Goal: Task Accomplishment & Management: Complete application form

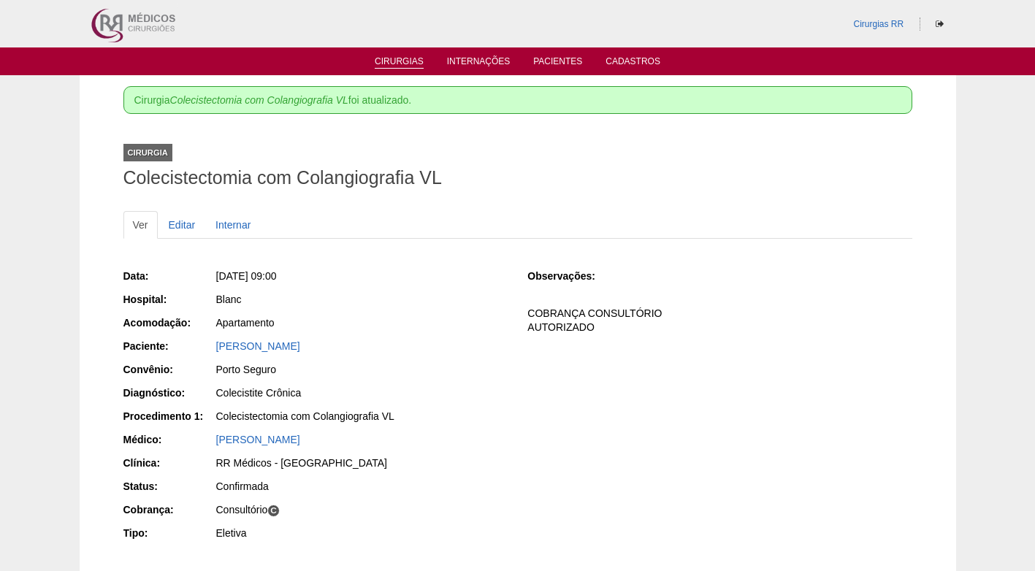
click at [409, 64] on link "Cirurgias" at bounding box center [399, 62] width 49 height 12
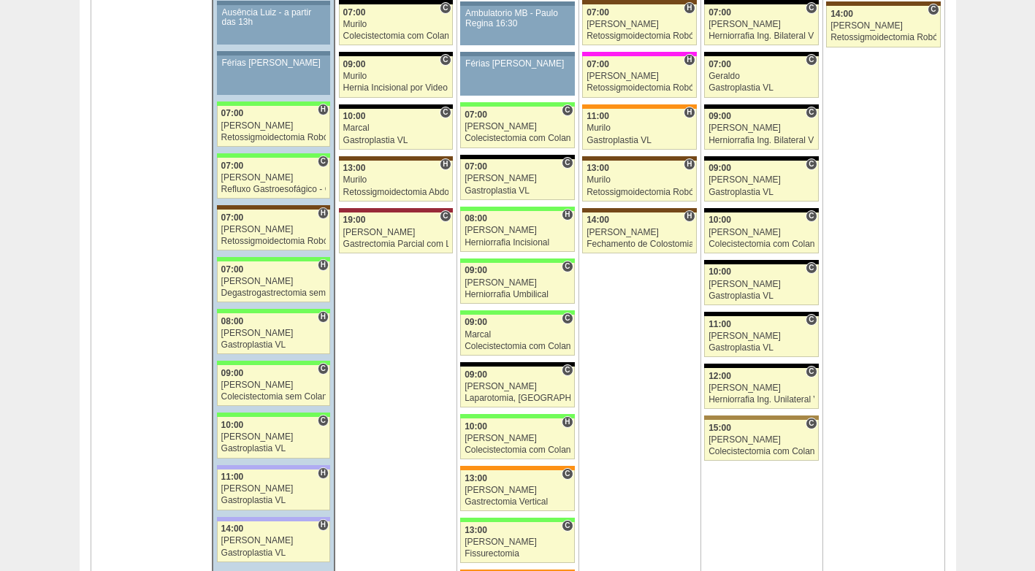
scroll to position [2484, 0]
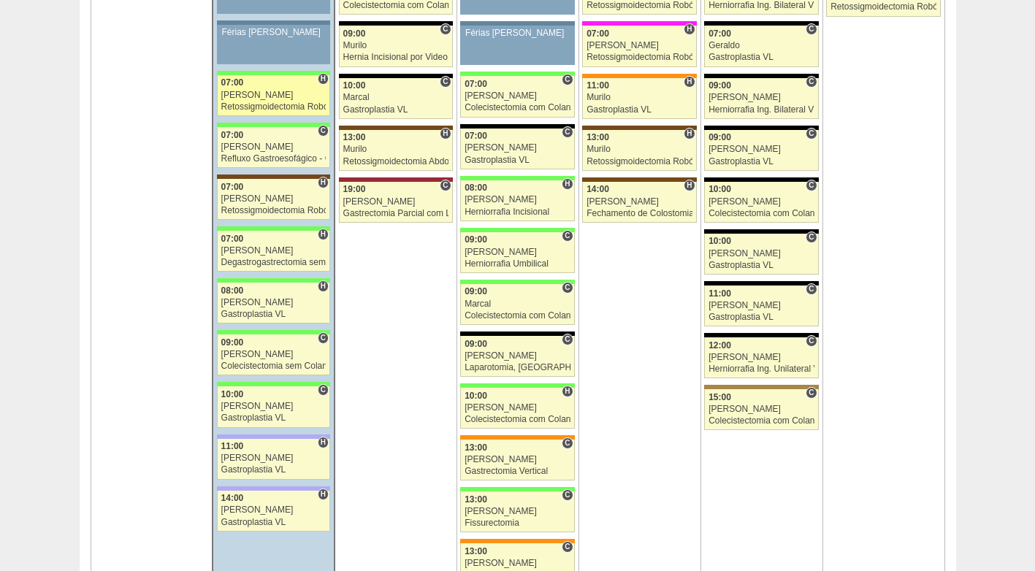
click at [267, 87] on div "07:00" at bounding box center [273, 82] width 105 height 9
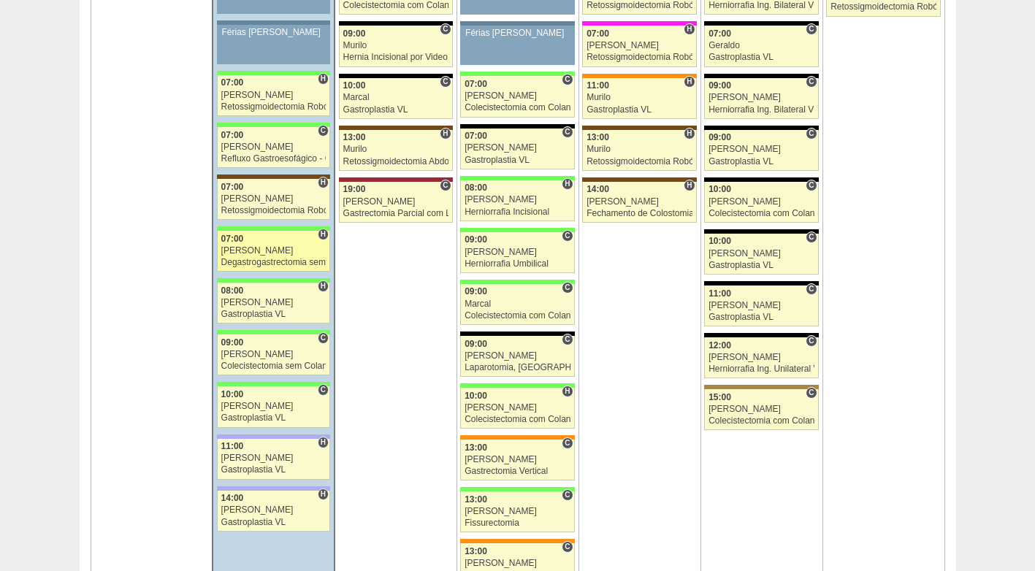
scroll to position [2484, 0]
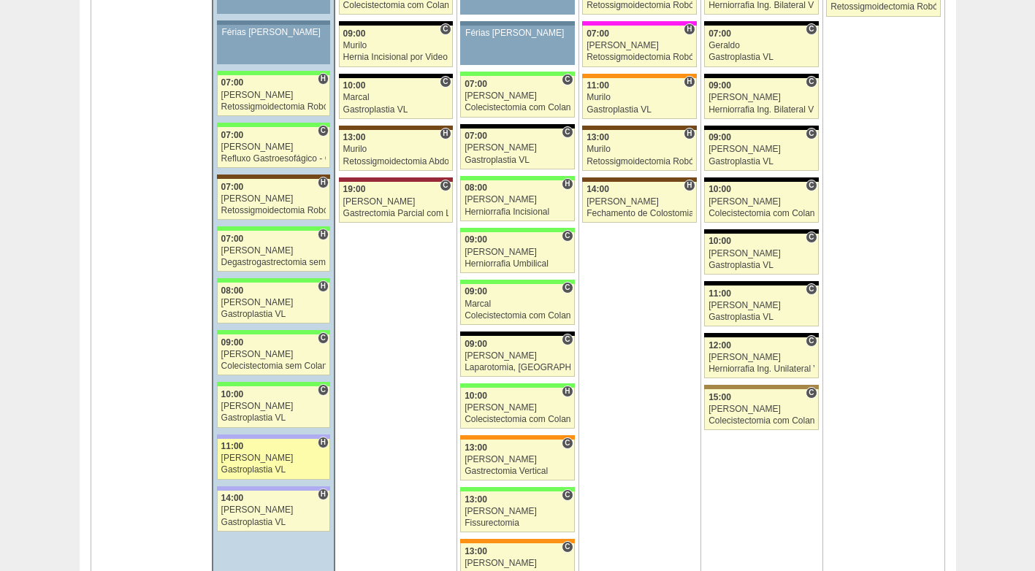
click at [269, 453] on link "88093 Bruno H 11:00 Bruno Gastroplastia VL Hospital Christóvão da Gama Christov…" at bounding box center [273, 459] width 113 height 41
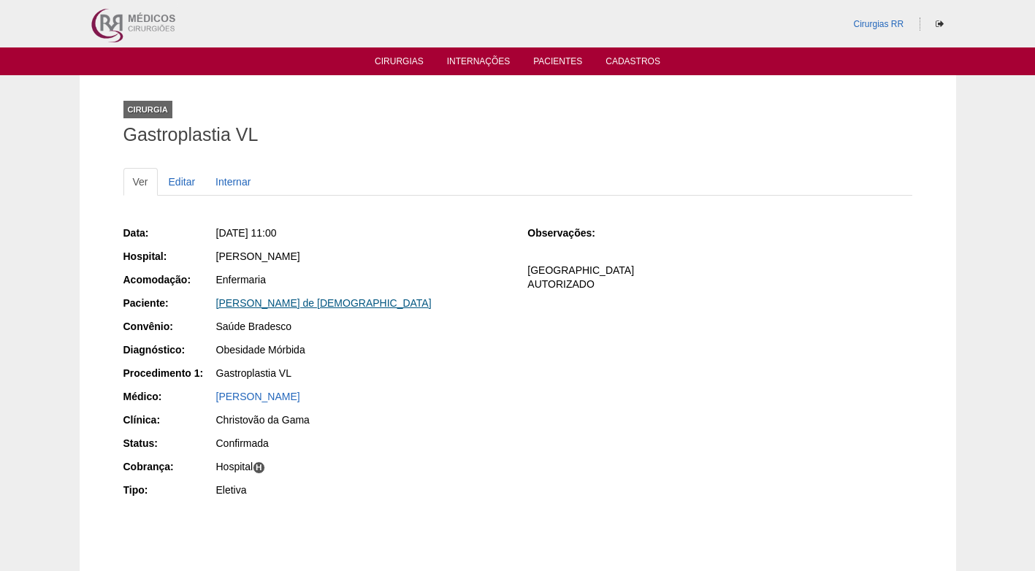
click at [289, 302] on link "[PERSON_NAME] de [DEMOGRAPHIC_DATA]" at bounding box center [324, 303] width 216 height 12
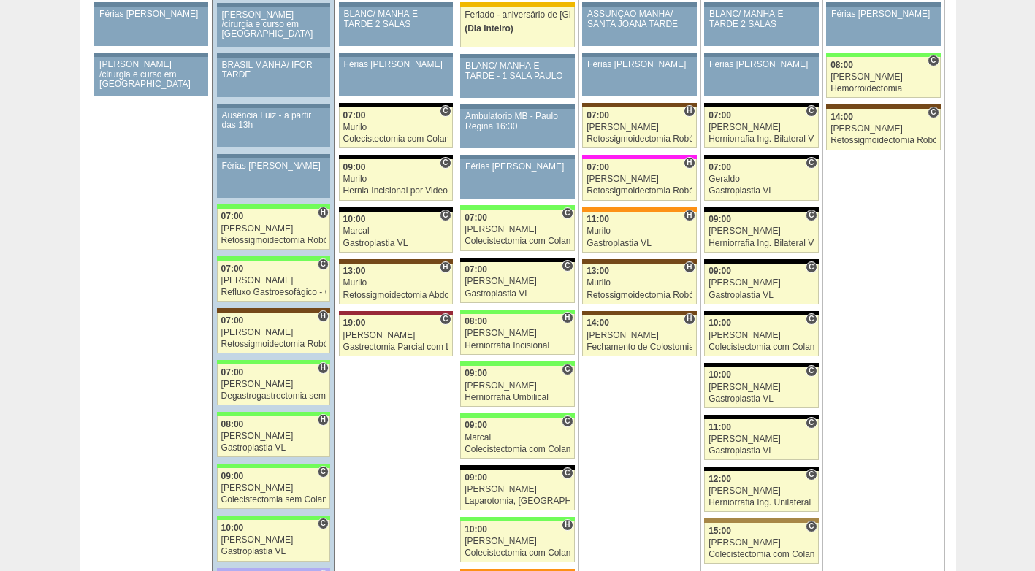
scroll to position [2338, 0]
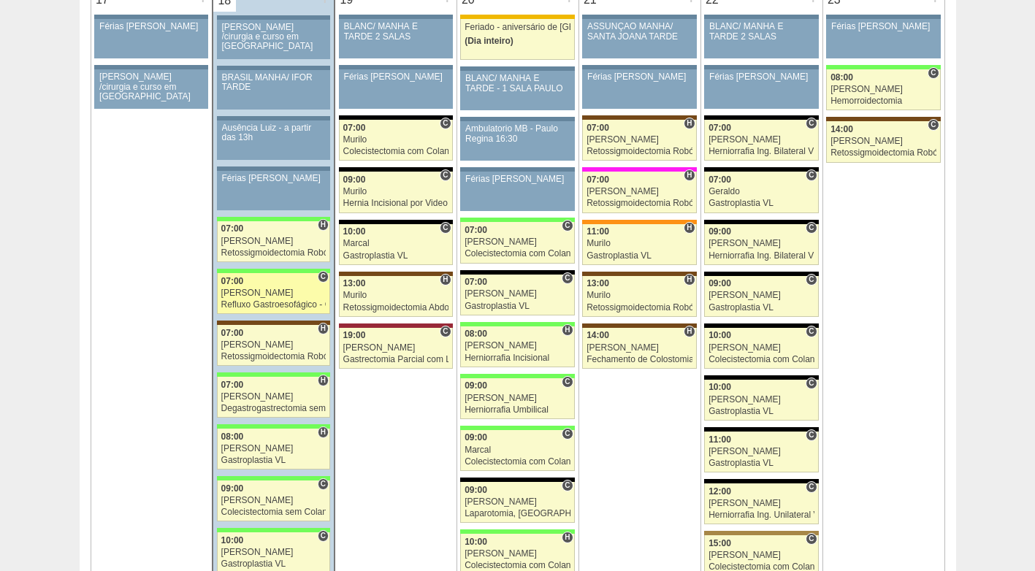
click at [266, 299] on link "87165 Bruno C 07:00 Bruno Refluxo Gastroesofágico - Cirurgia VL Hospital Brasil…" at bounding box center [273, 293] width 113 height 41
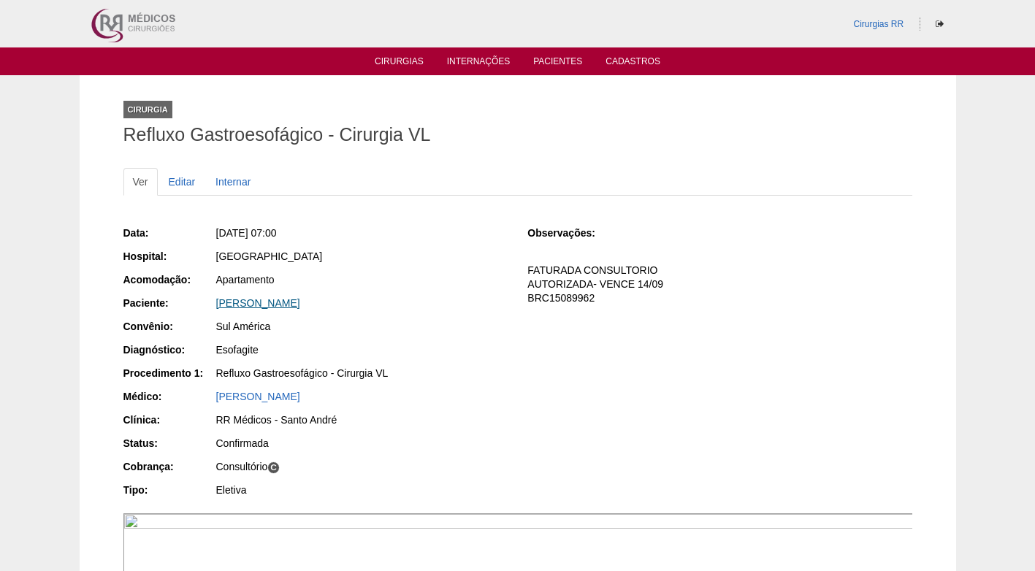
click at [300, 302] on link "[PERSON_NAME]" at bounding box center [258, 303] width 84 height 12
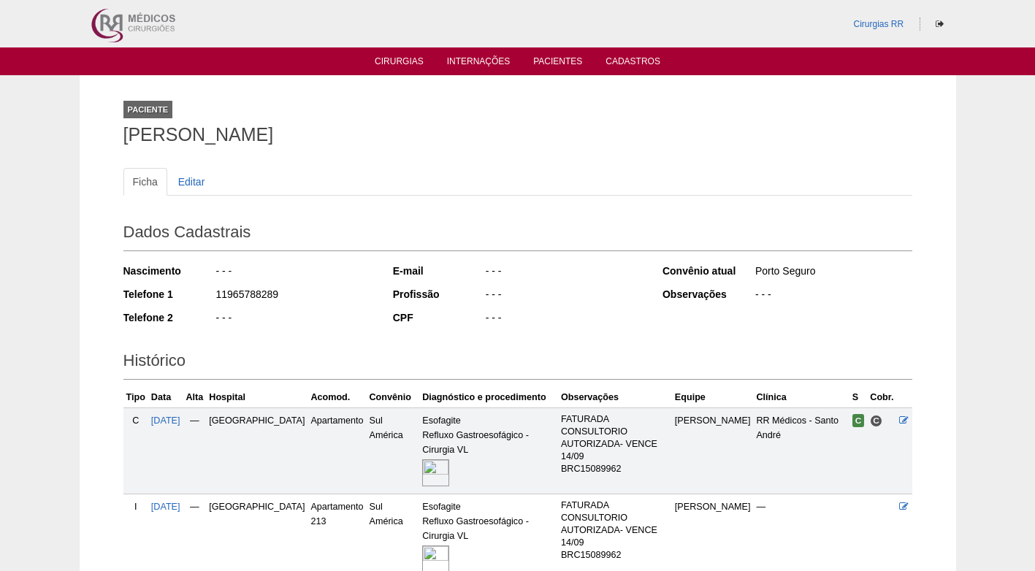
drag, startPoint x: 284, startPoint y: 290, endPoint x: 210, endPoint y: 300, distance: 74.4
click at [210, 300] on div "Telefone 1 11965788289" at bounding box center [248, 296] width 250 height 18
copy div "11965788289"
click at [321, 291] on div "11965788289" at bounding box center [294, 296] width 159 height 18
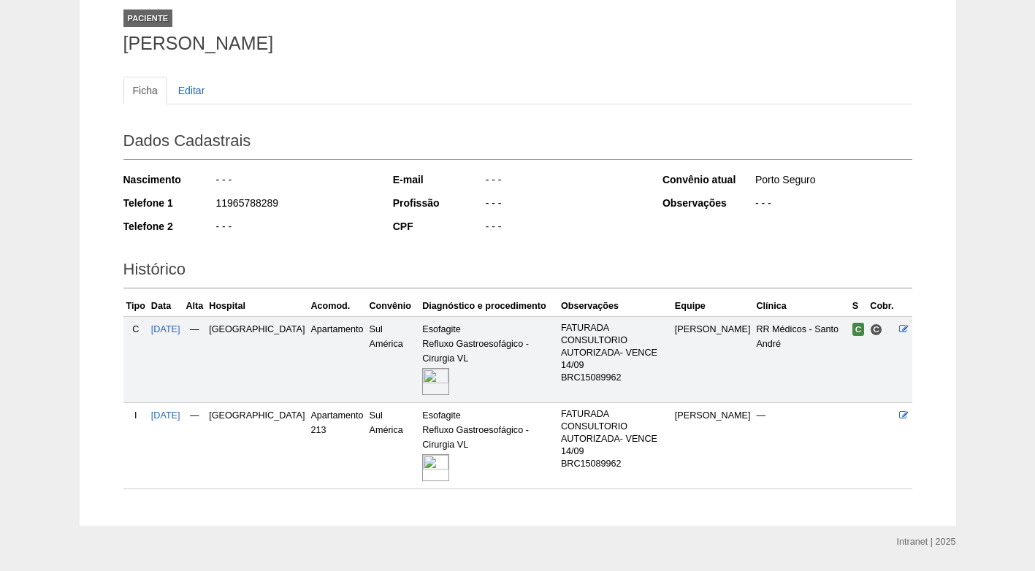
scroll to position [105, 0]
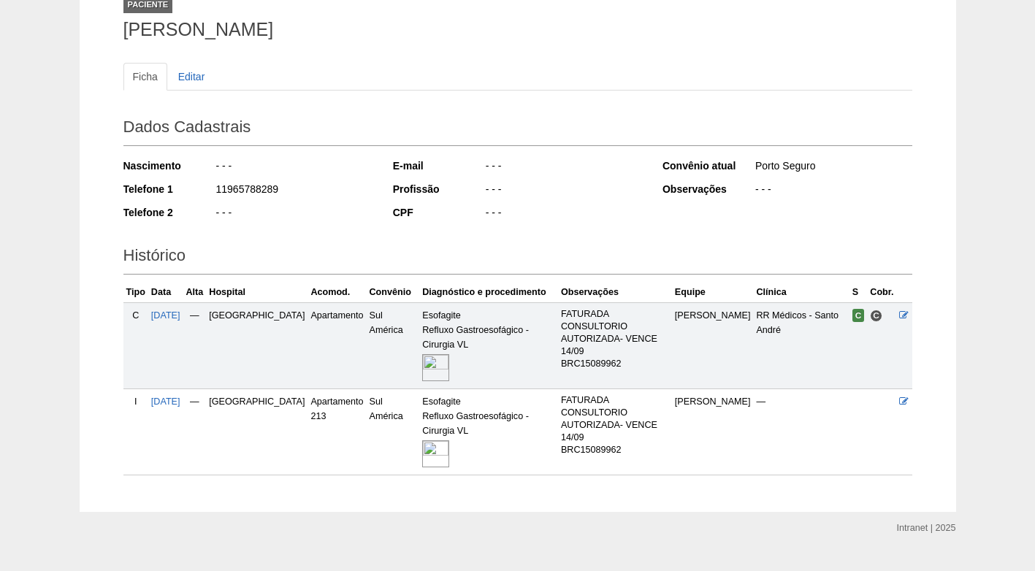
click at [480, 224] on div "E-mail - - - Profissão - - - CPF - - -" at bounding box center [518, 190] width 250 height 75
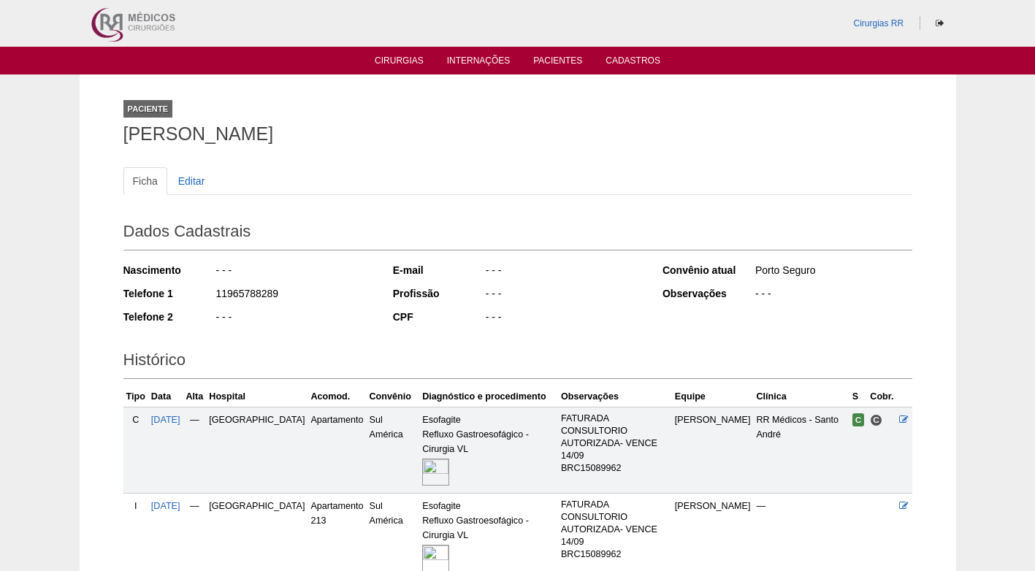
scroll to position [0, 0]
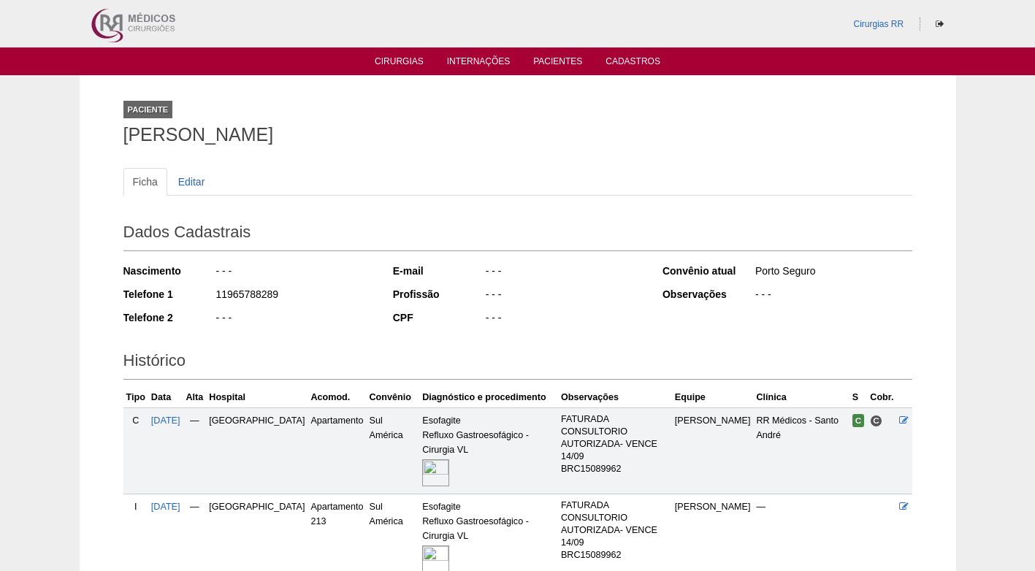
click at [387, 332] on div "Dados Cadastrais Nascimento - - - Telefone 1 11965788289 Telefone 2 - - - E-mai…" at bounding box center [517, 274] width 789 height 129
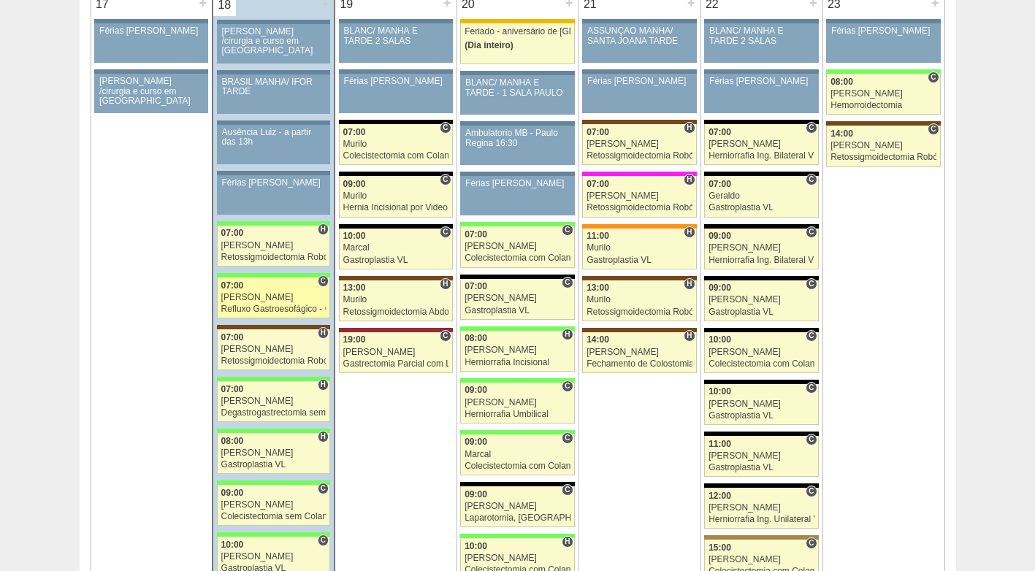
scroll to position [2333, 0]
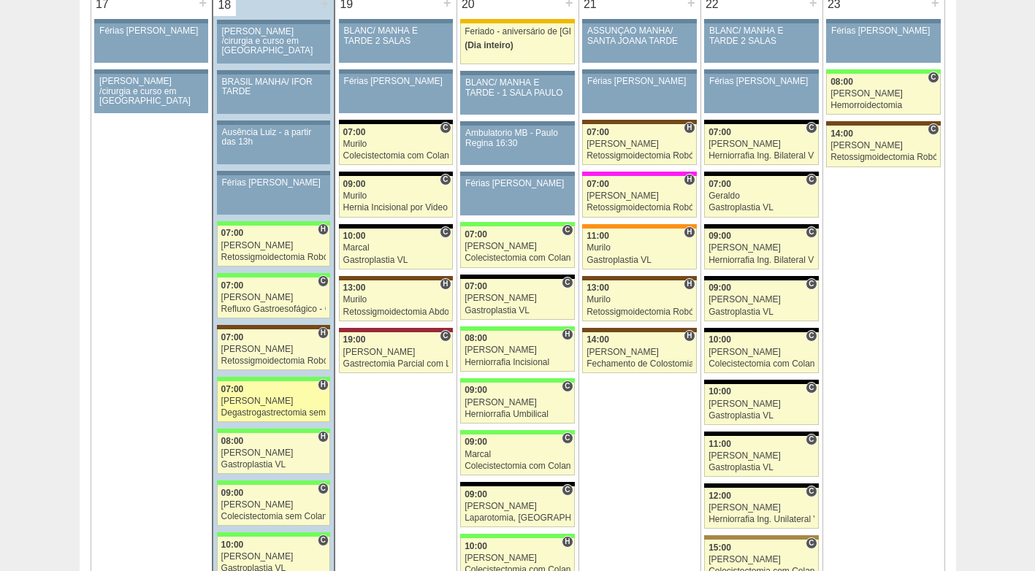
click at [267, 397] on div "[PERSON_NAME]" at bounding box center [273, 401] width 105 height 9
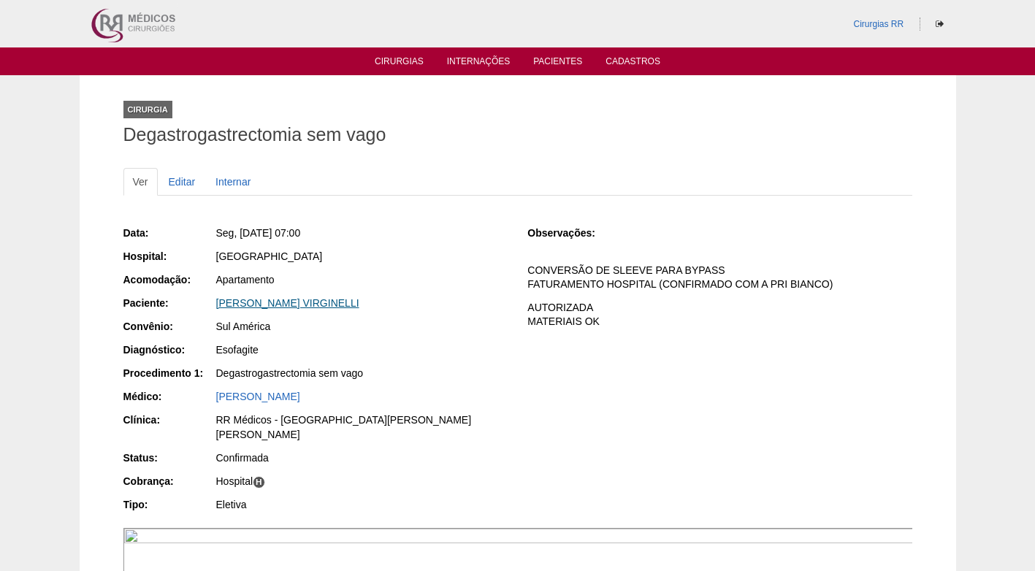
click at [301, 302] on link "[PERSON_NAME] VIRGINELLI" at bounding box center [287, 303] width 143 height 12
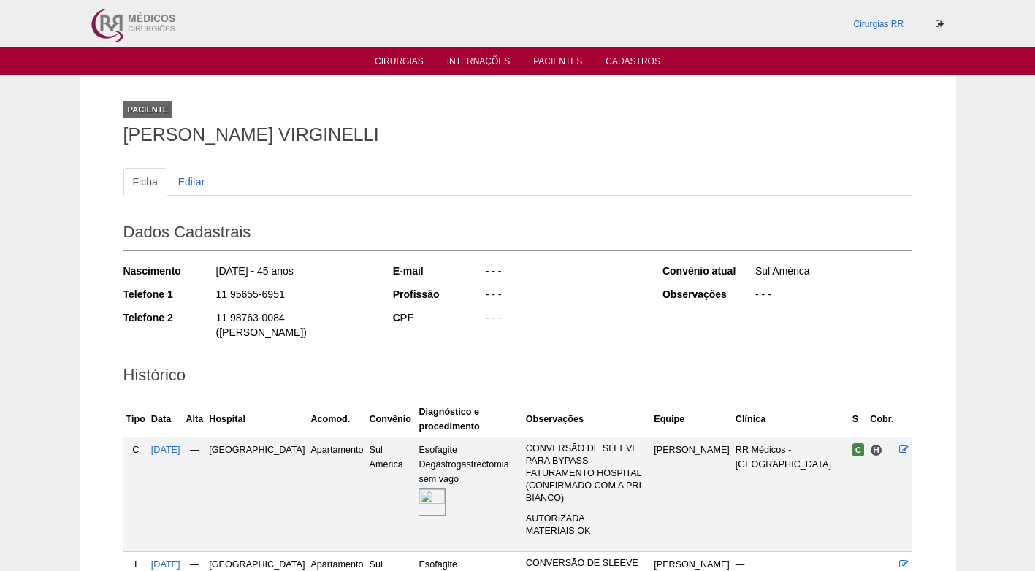
drag, startPoint x: 297, startPoint y: 295, endPoint x: 193, endPoint y: 293, distance: 104.5
click at [193, 293] on div "Telefone 1 11 95655-6951" at bounding box center [248, 296] width 250 height 18
copy div "11 95655-6951"
click at [313, 304] on div "11 95655-6951" at bounding box center [294, 296] width 159 height 18
drag, startPoint x: 282, startPoint y: 295, endPoint x: 216, endPoint y: 289, distance: 66.7
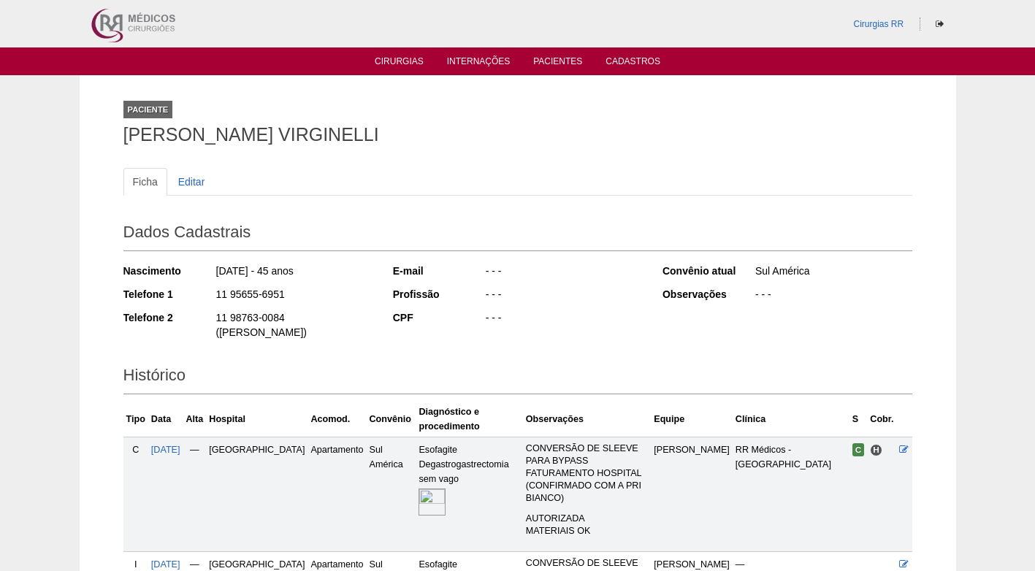
click at [216, 289] on div "11 95655-6951" at bounding box center [294, 296] width 159 height 18
copy div "11 95655-6951"
drag, startPoint x: 283, startPoint y: 297, endPoint x: 286, endPoint y: 340, distance: 43.2
click at [283, 297] on div "11 95655-6951" at bounding box center [294, 296] width 159 height 18
click at [290, 298] on div "11 95655-6951" at bounding box center [294, 296] width 159 height 18
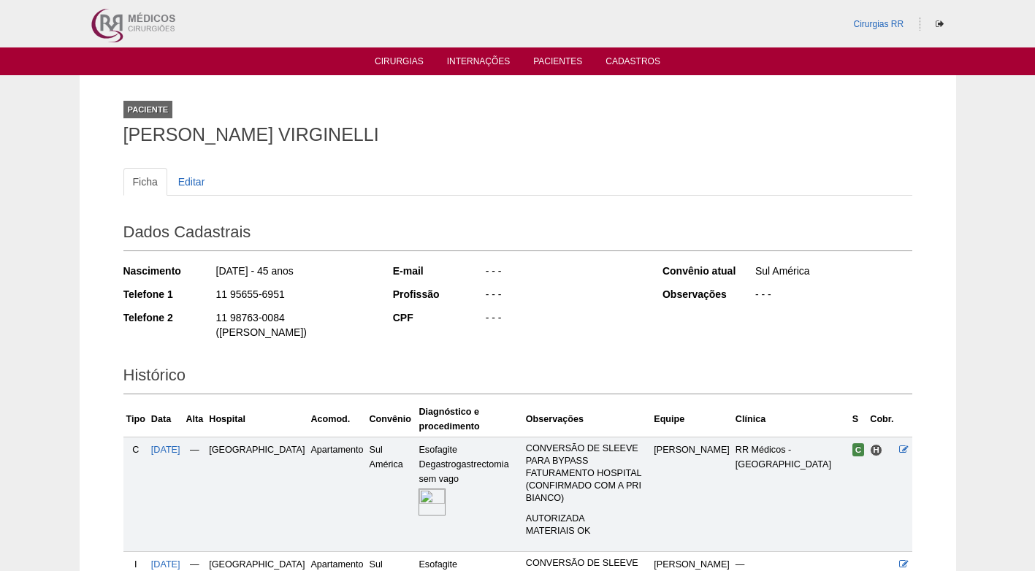
click at [293, 318] on div "11 98763-0084 ([PERSON_NAME])" at bounding box center [294, 326] width 159 height 33
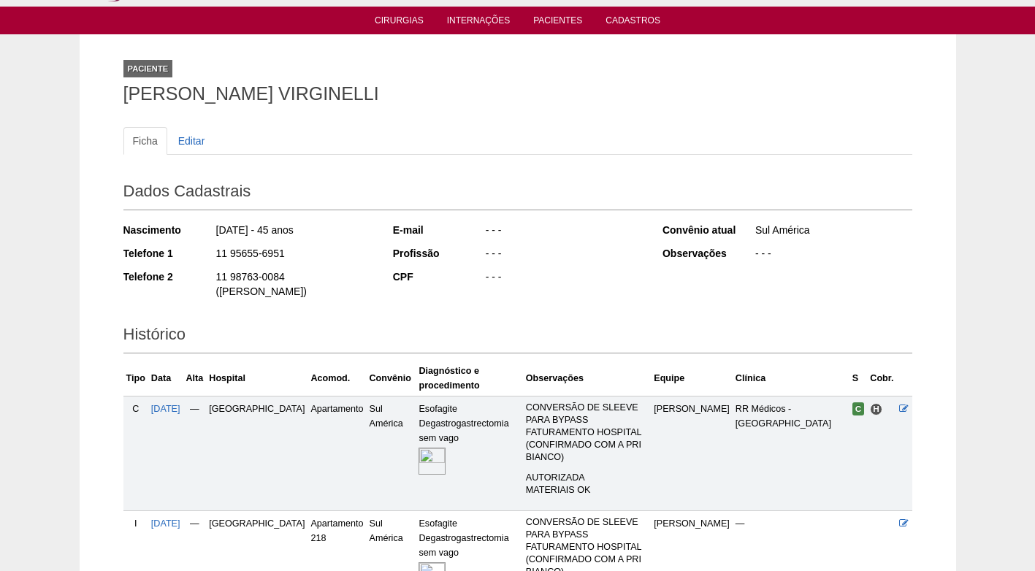
scroll to position [73, 0]
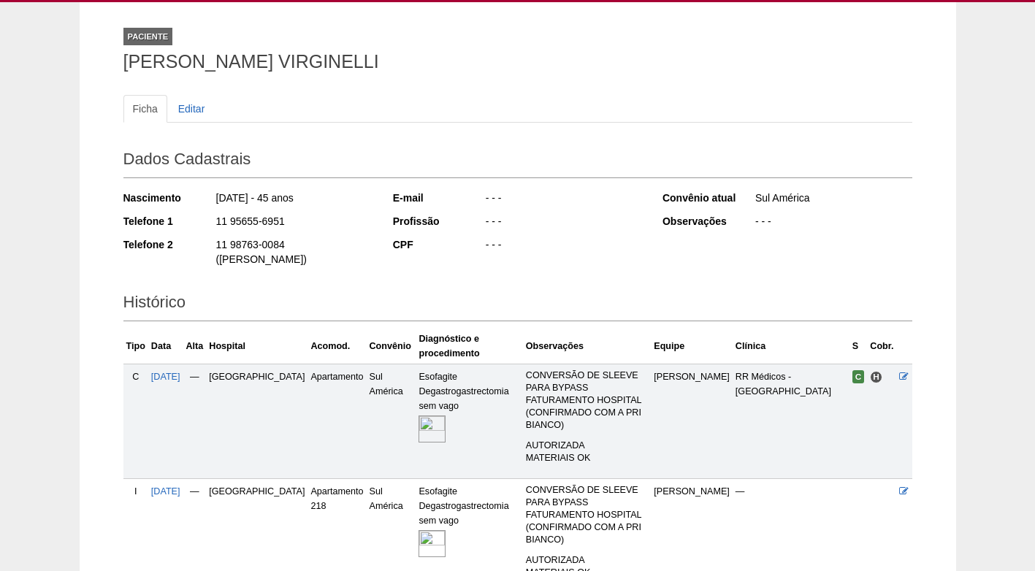
click at [335, 180] on div "Dados Cadastrais Nascimento [DATE] - 45 anos Telefone 1 11 95655-6951 Telefone …" at bounding box center [517, 208] width 789 height 143
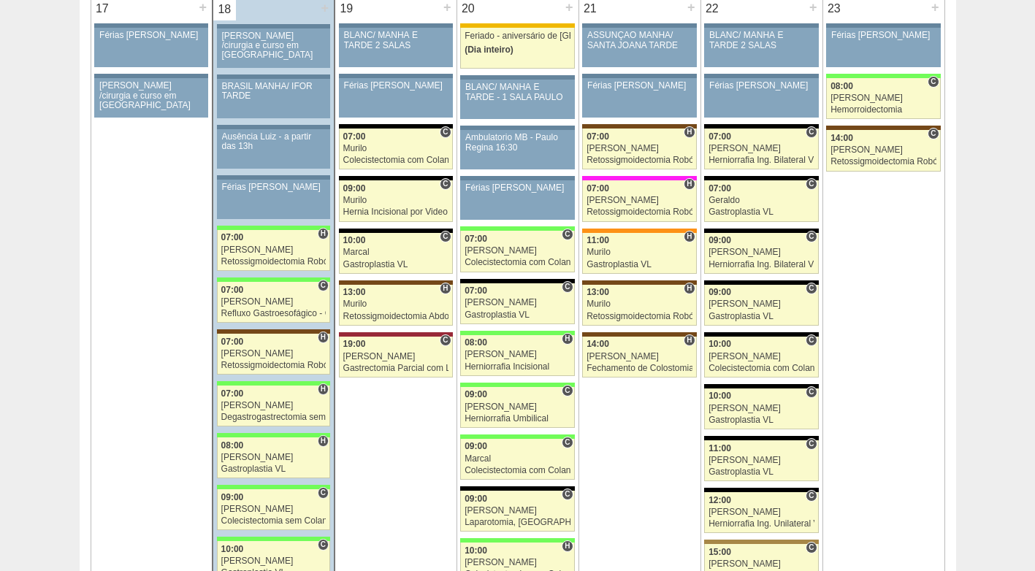
scroll to position [2329, 0]
click at [261, 445] on div "08:00" at bounding box center [273, 445] width 105 height 9
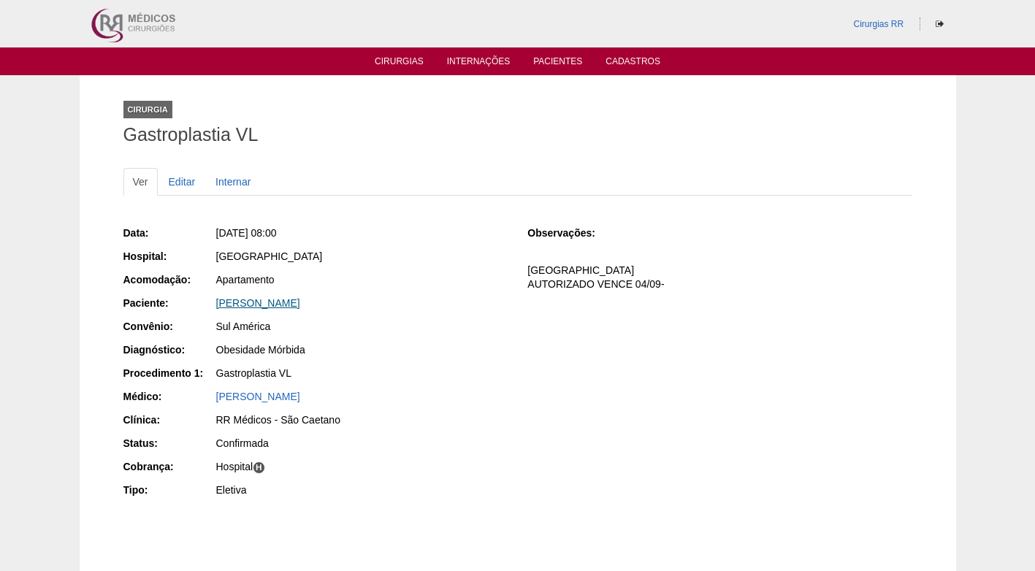
click at [282, 302] on link "[PERSON_NAME]" at bounding box center [258, 303] width 84 height 12
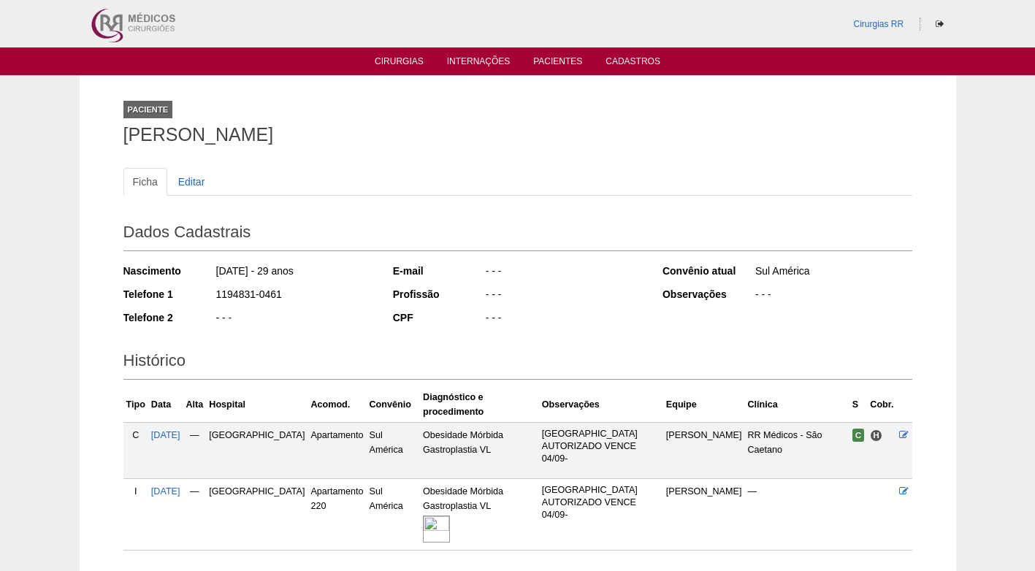
drag, startPoint x: 285, startPoint y: 299, endPoint x: 214, endPoint y: 298, distance: 70.9
click at [214, 298] on div "Telefone 1 1194831-0461" at bounding box center [248, 296] width 250 height 18
copy div "1194831-0461"
click at [343, 297] on div "1194831-0461" at bounding box center [294, 296] width 159 height 18
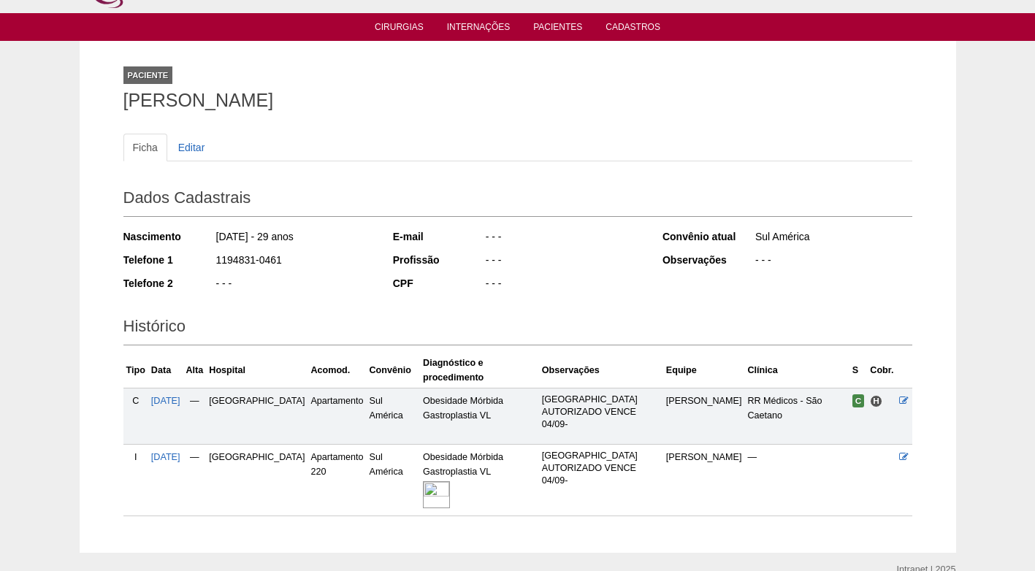
scroll to position [77, 0]
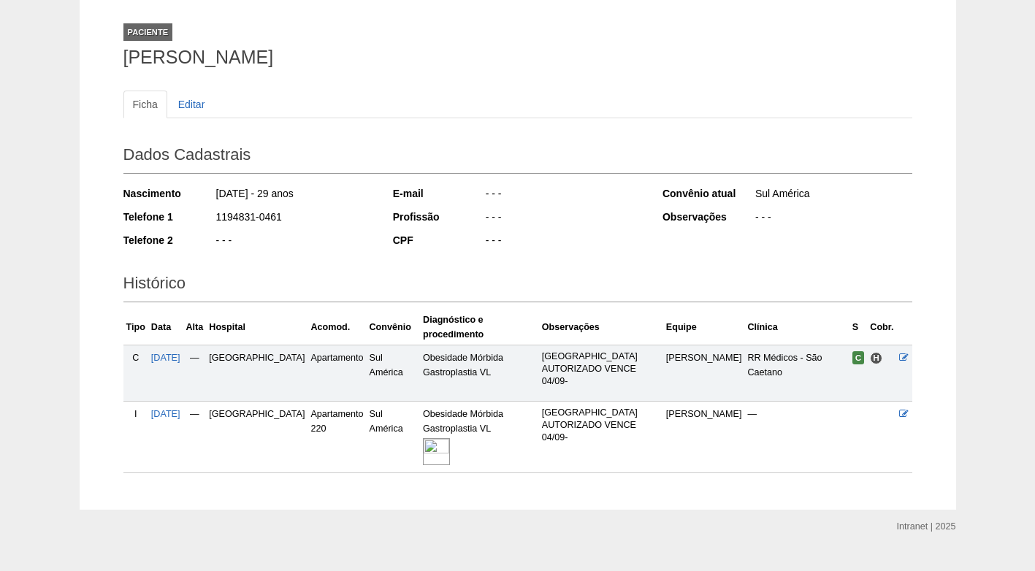
click at [289, 252] on div "Nascimento 06/09/1995 - 29 anos Telefone 1 1194831-0461 Telefone 2 - - -" at bounding box center [248, 221] width 250 height 80
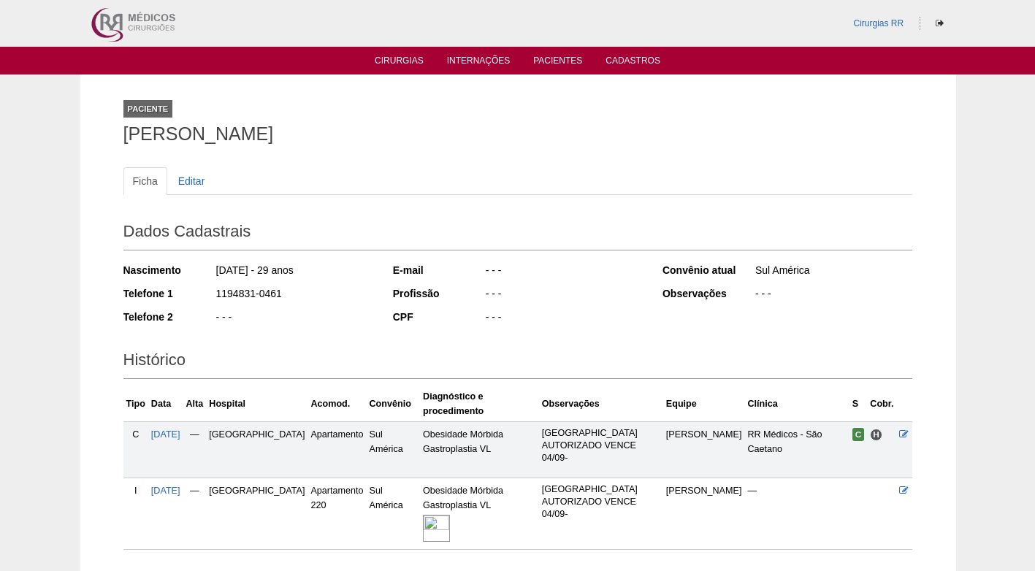
scroll to position [0, 0]
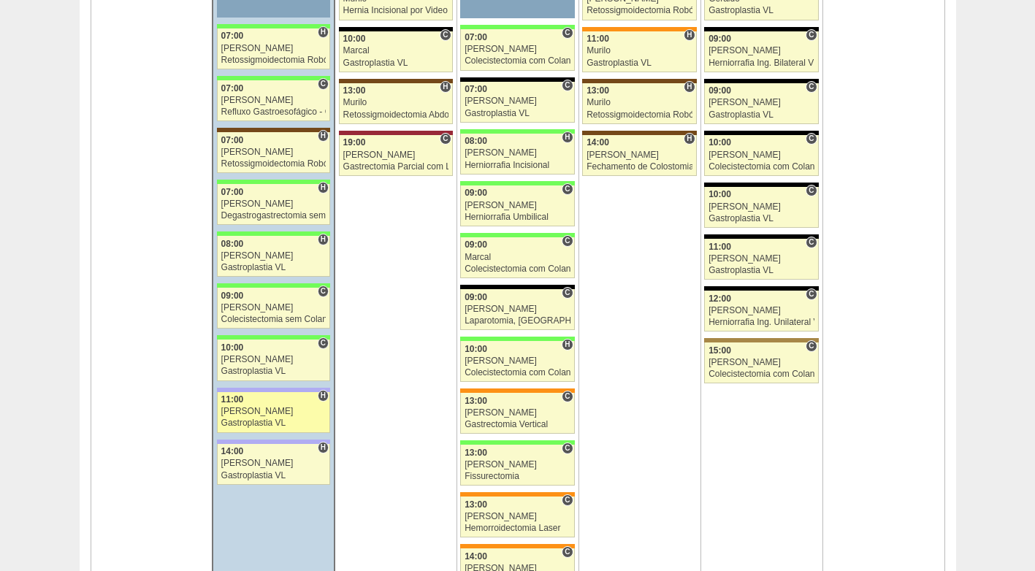
scroll to position [2544, 0]
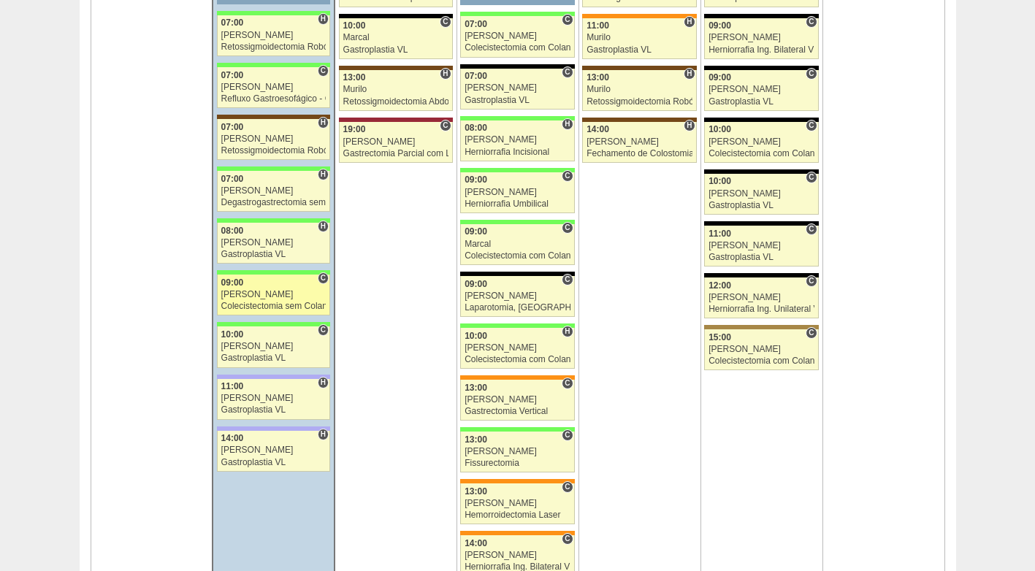
click at [251, 291] on div "Nathan" at bounding box center [273, 294] width 105 height 9
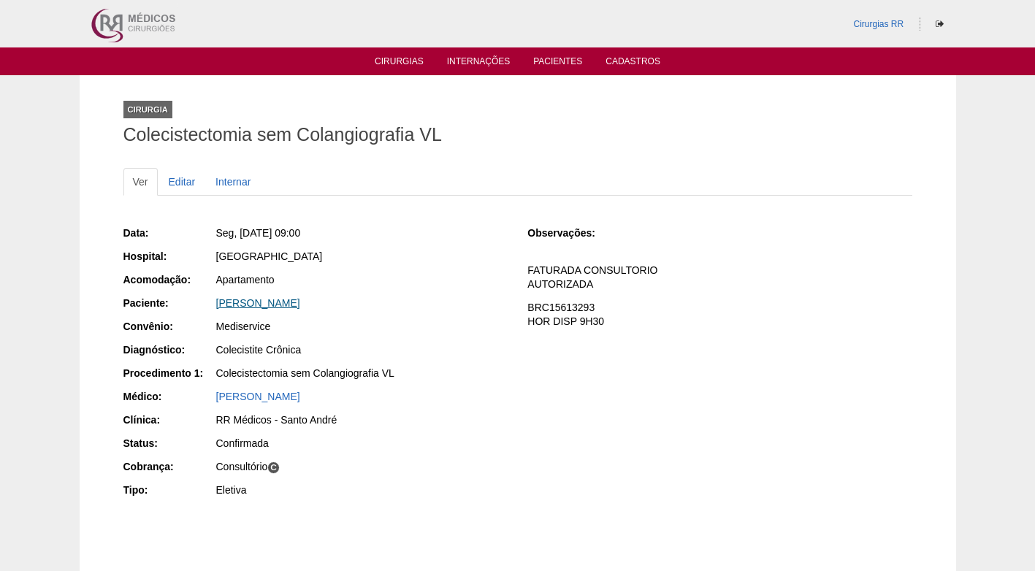
click at [275, 301] on link "[PERSON_NAME]" at bounding box center [258, 303] width 84 height 12
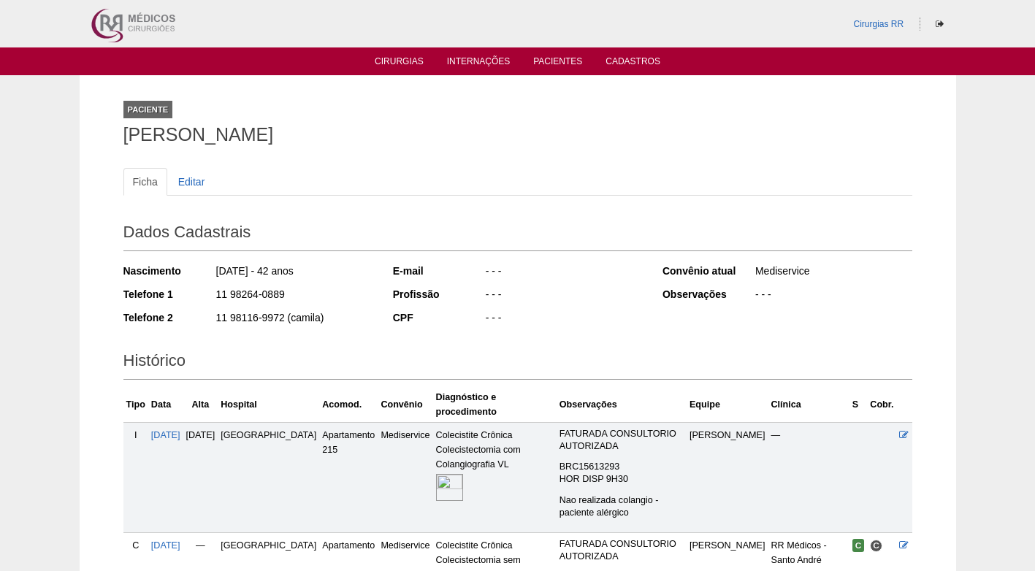
drag, startPoint x: 294, startPoint y: 293, endPoint x: 213, endPoint y: 295, distance: 81.9
click at [213, 295] on div "Telefone 1 11 98264-0889" at bounding box center [248, 296] width 250 height 18
copy div "11 98264-0889"
click at [332, 289] on div "11 98264-0889" at bounding box center [294, 296] width 159 height 18
click at [279, 158] on div "Ficha Editar Dados Cadastrais Nascimento 17/03/1983 - 42 anos Telefone 1 11 982…" at bounding box center [517, 381] width 789 height 457
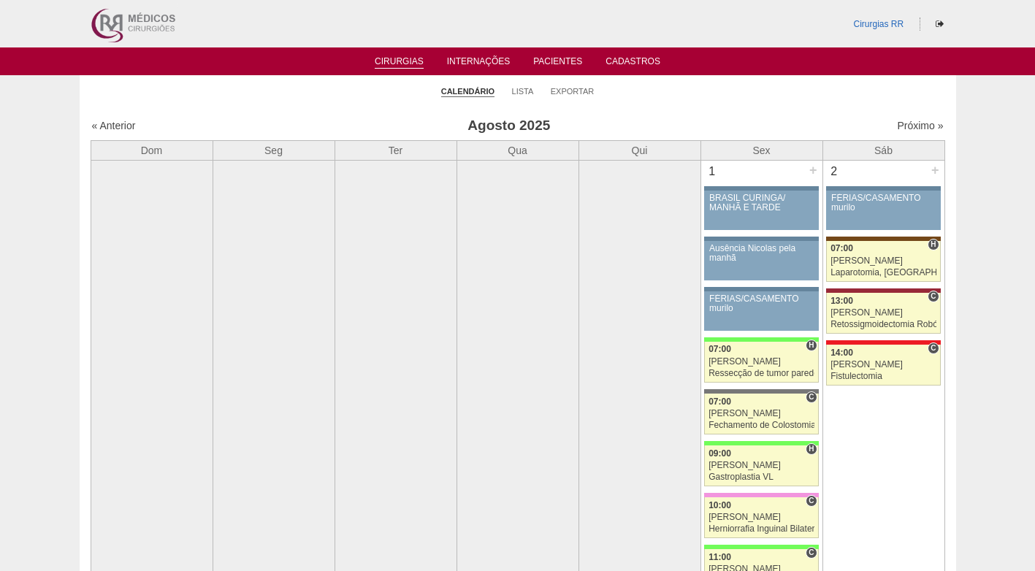
scroll to position [2544, 0]
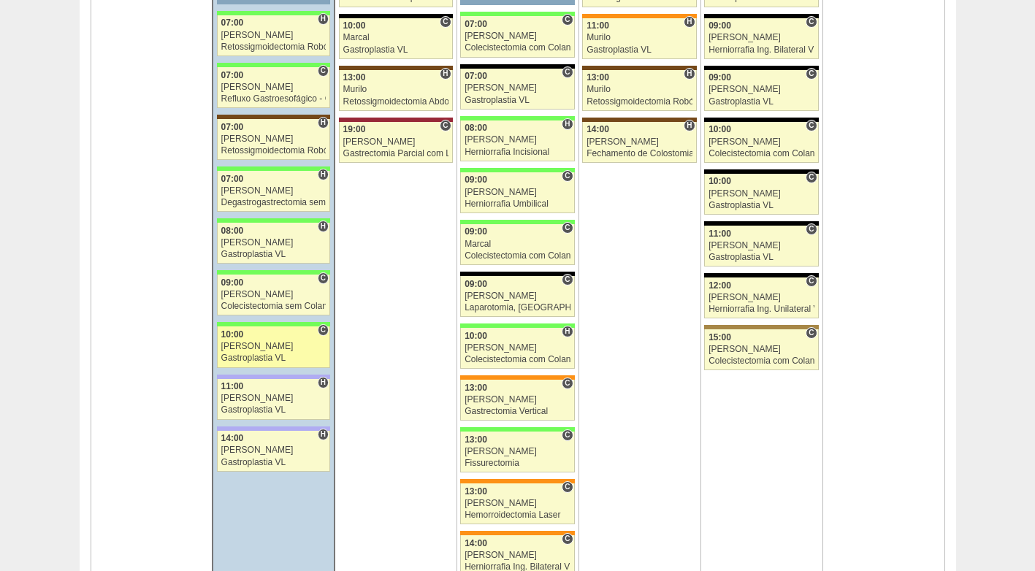
click at [252, 355] on div "Gastroplastia VL" at bounding box center [273, 358] width 105 height 9
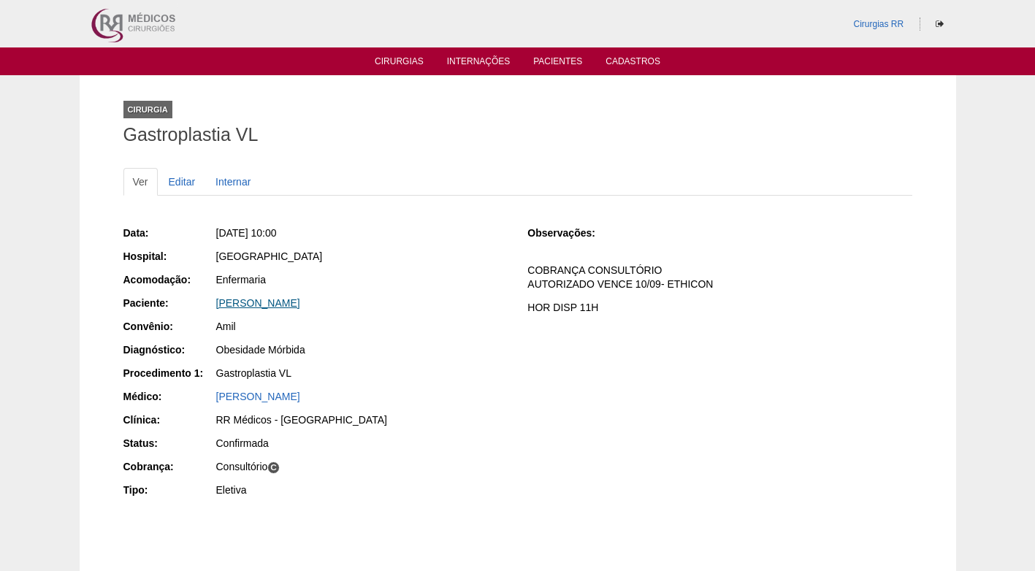
click at [262, 305] on link "[PERSON_NAME]" at bounding box center [258, 303] width 84 height 12
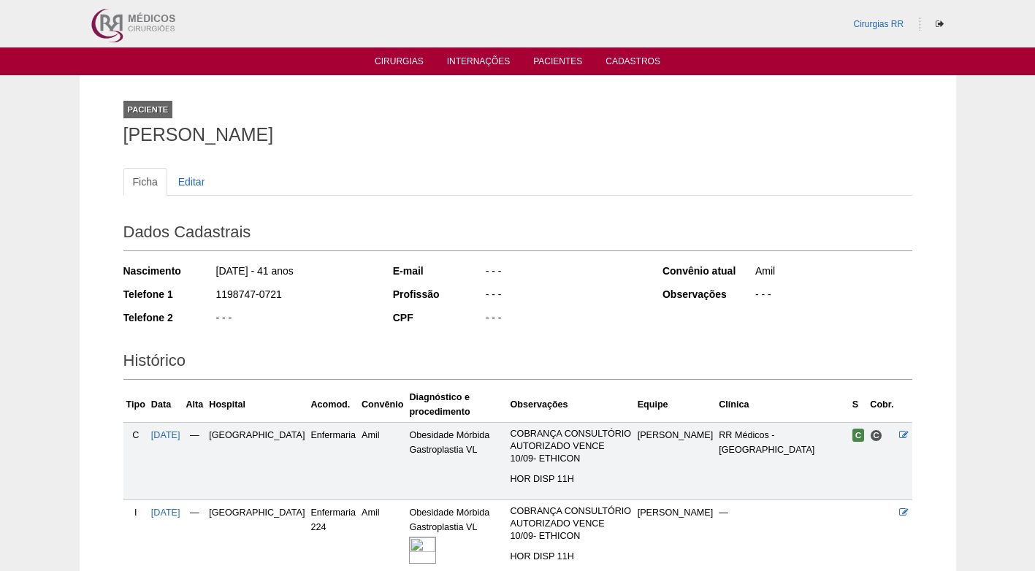
drag, startPoint x: 285, startPoint y: 295, endPoint x: 213, endPoint y: 297, distance: 72.3
click at [213, 297] on div "Telefone 1 1198747-0721" at bounding box center [248, 296] width 250 height 18
copy div "1198747-0721"
click at [351, 295] on div "1198747-0721" at bounding box center [294, 296] width 159 height 18
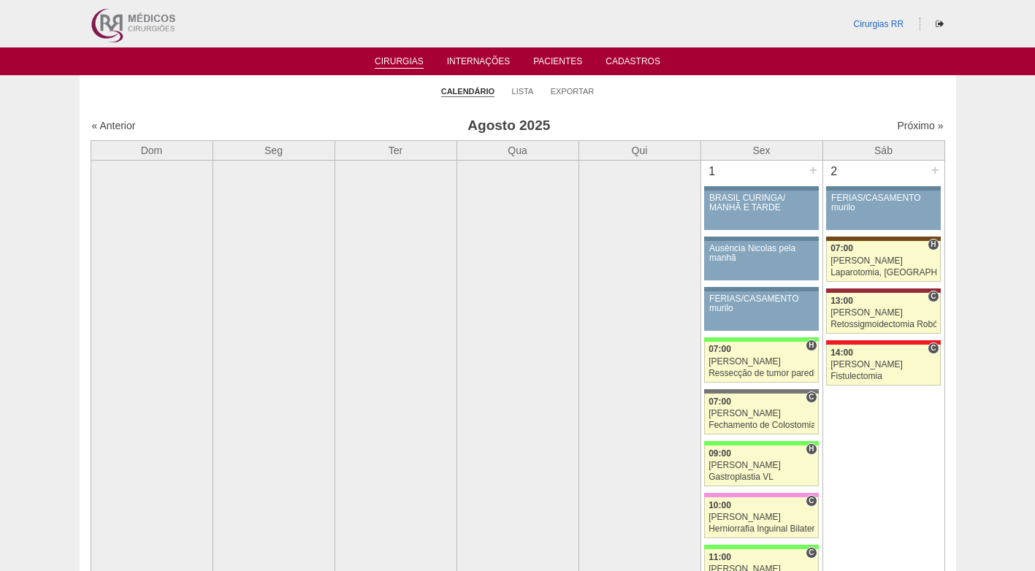
scroll to position [2544, 0]
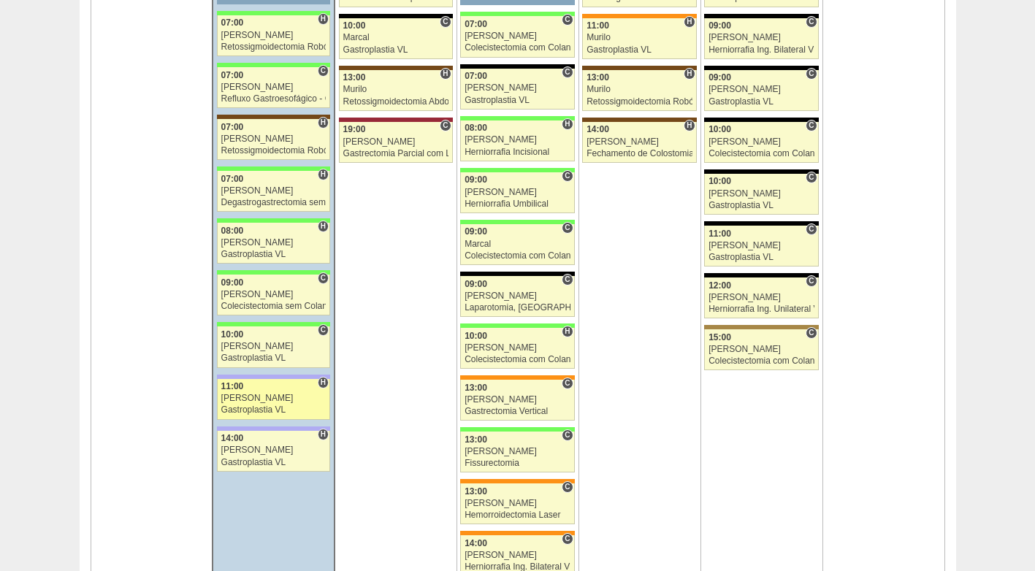
click at [278, 395] on div "[PERSON_NAME]" at bounding box center [273, 398] width 105 height 9
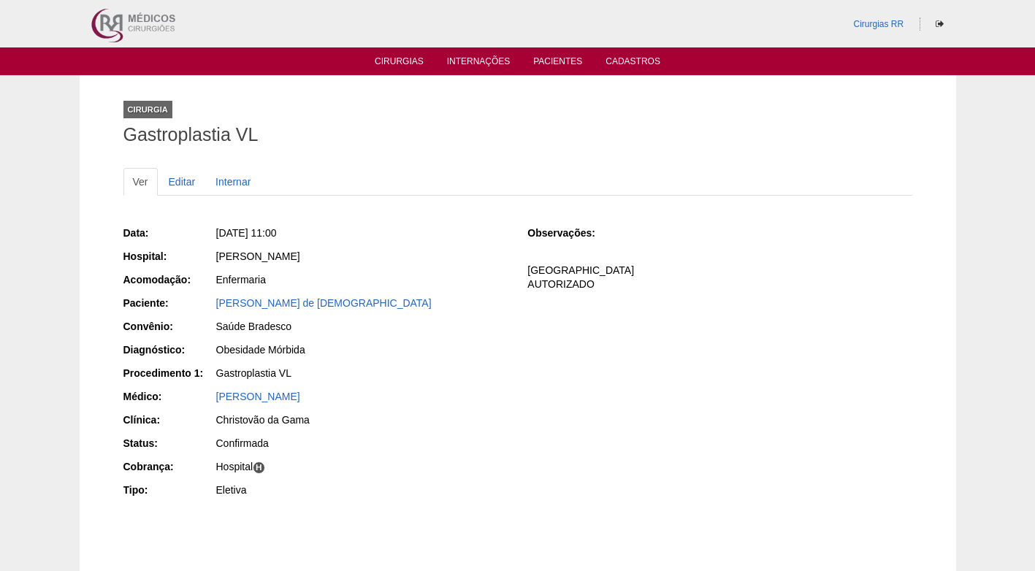
click at [272, 296] on div "[PERSON_NAME] de [DEMOGRAPHIC_DATA]" at bounding box center [361, 303] width 291 height 15
click at [278, 305] on link "[PERSON_NAME] de [DEMOGRAPHIC_DATA]" at bounding box center [324, 303] width 216 height 12
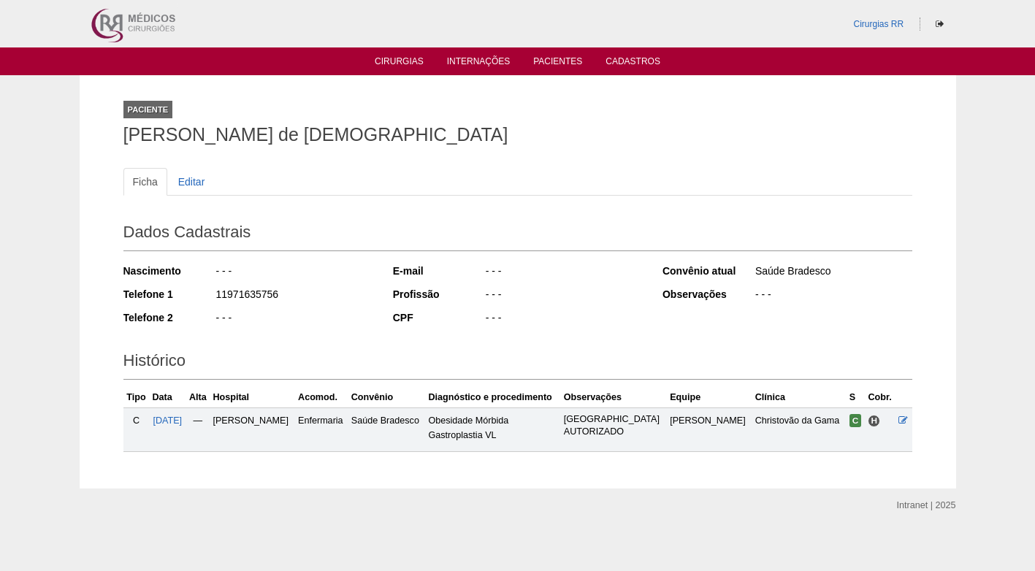
drag, startPoint x: 281, startPoint y: 296, endPoint x: 218, endPoint y: 303, distance: 64.0
click at [218, 303] on div "11971635756" at bounding box center [294, 296] width 159 height 18
copy div "11971635756"
click at [395, 61] on link "Cirurgias" at bounding box center [399, 62] width 49 height 12
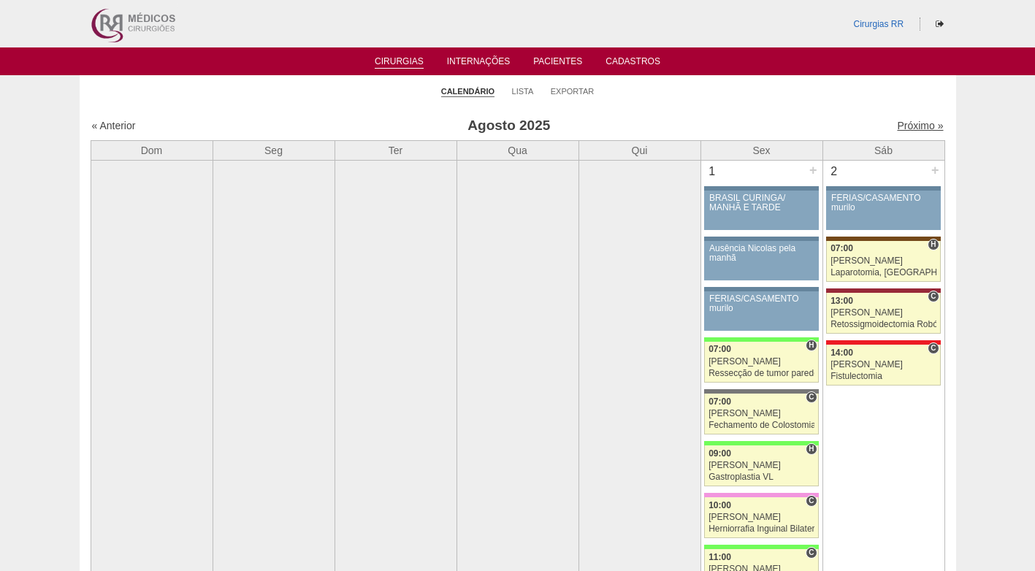
click at [920, 125] on link "Próximo »" at bounding box center [920, 126] width 46 height 12
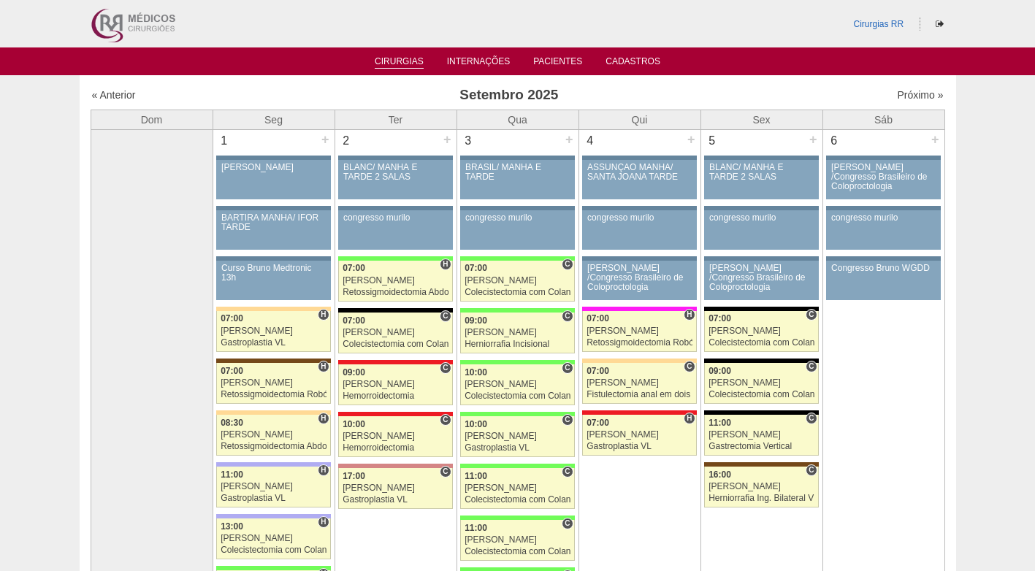
click at [401, 68] on link "Cirurgias" at bounding box center [399, 62] width 49 height 12
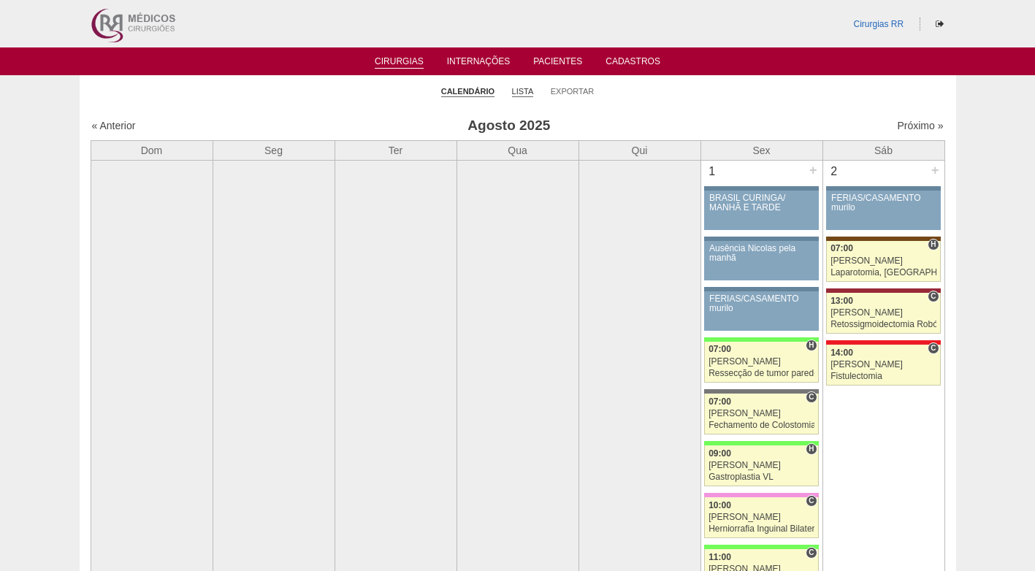
click at [517, 92] on link "Lista" at bounding box center [523, 91] width 22 height 11
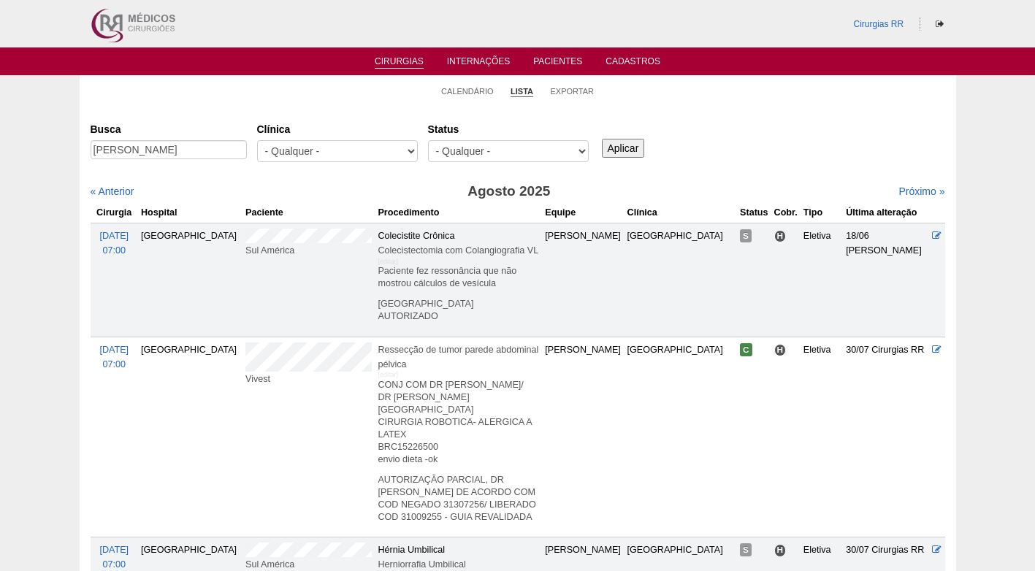
type input "[PERSON_NAME]"
click at [623, 148] on input "Aplicar" at bounding box center [623, 148] width 43 height 19
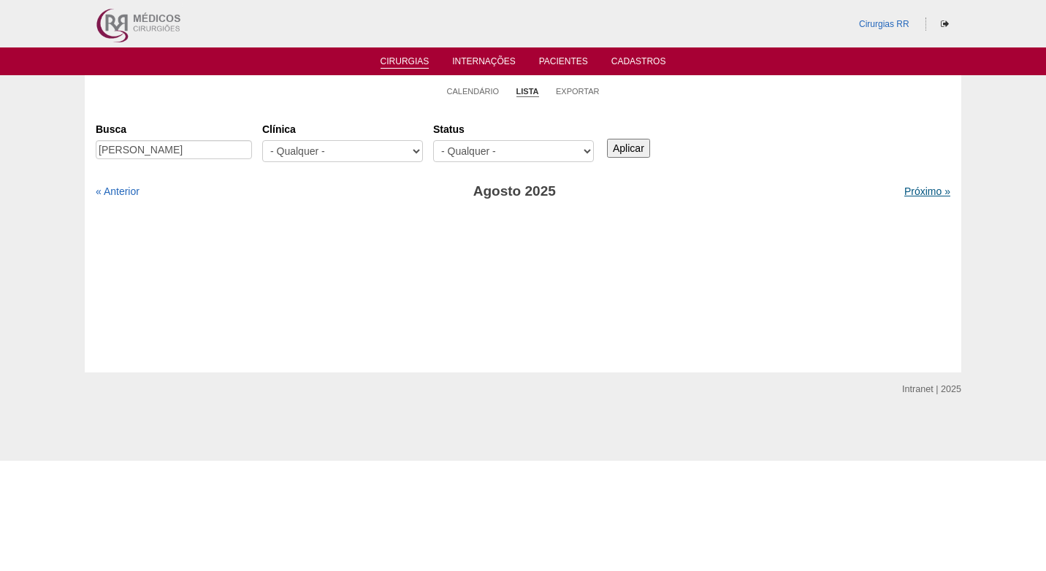
click at [907, 194] on link "Próximo »" at bounding box center [927, 192] width 46 height 12
click at [924, 190] on link "Próximo »" at bounding box center [927, 192] width 46 height 12
click at [118, 191] on link "« Anterior" at bounding box center [118, 192] width 44 height 12
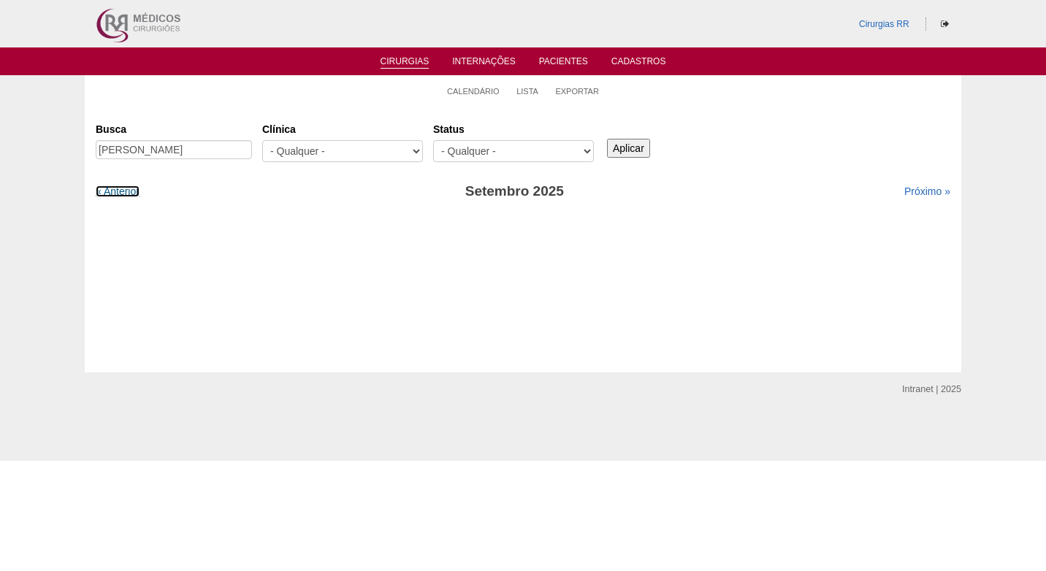
click at [118, 191] on link "« Anterior" at bounding box center [118, 192] width 44 height 12
click at [249, 69] on ul "Cirurgias Internações Pacientes Cadastros" at bounding box center [523, 61] width 1046 height 28
click at [125, 191] on link "« Anterior" at bounding box center [118, 192] width 44 height 12
click at [927, 188] on link "Próximo »" at bounding box center [927, 192] width 46 height 12
click at [471, 92] on link "Calendário" at bounding box center [473, 91] width 53 height 11
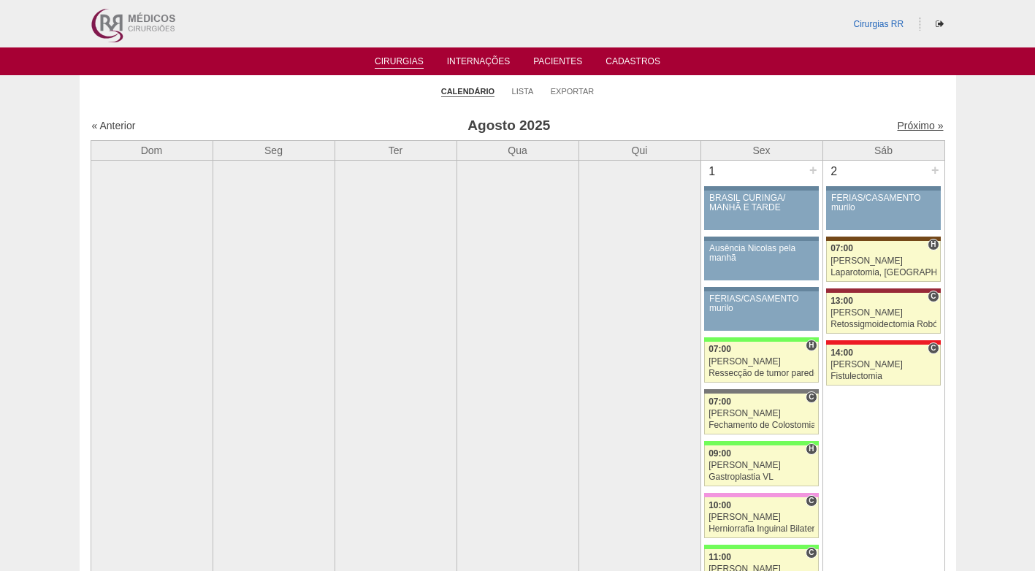
click at [908, 124] on link "Próximo »" at bounding box center [920, 126] width 46 height 12
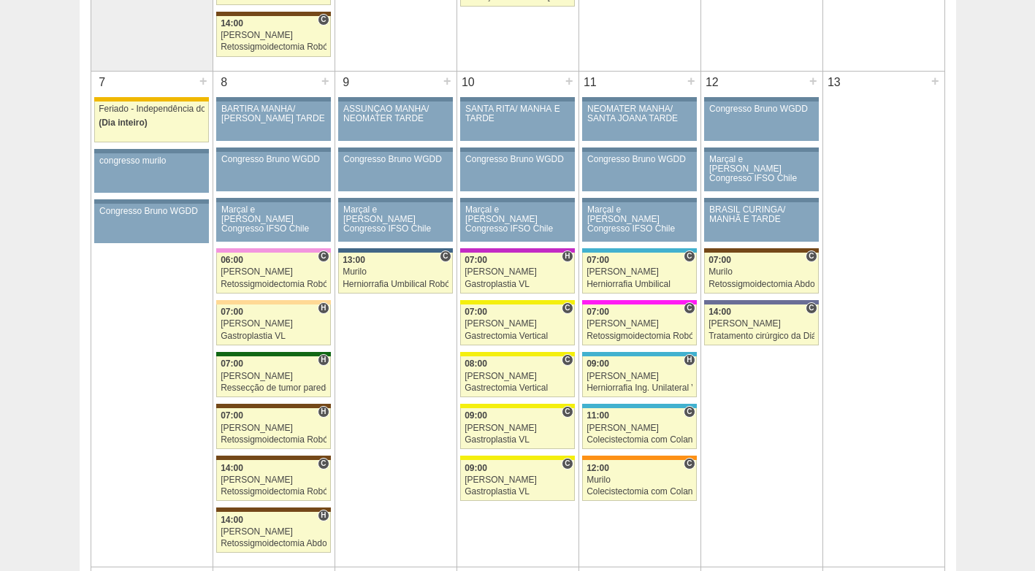
scroll to position [658, 0]
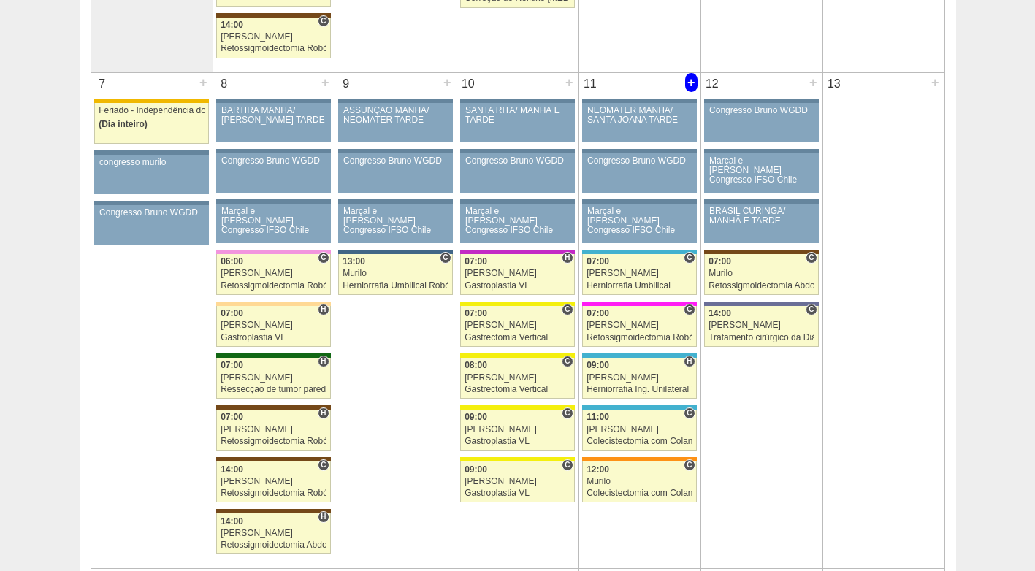
click at [687, 80] on div "+" at bounding box center [691, 82] width 12 height 19
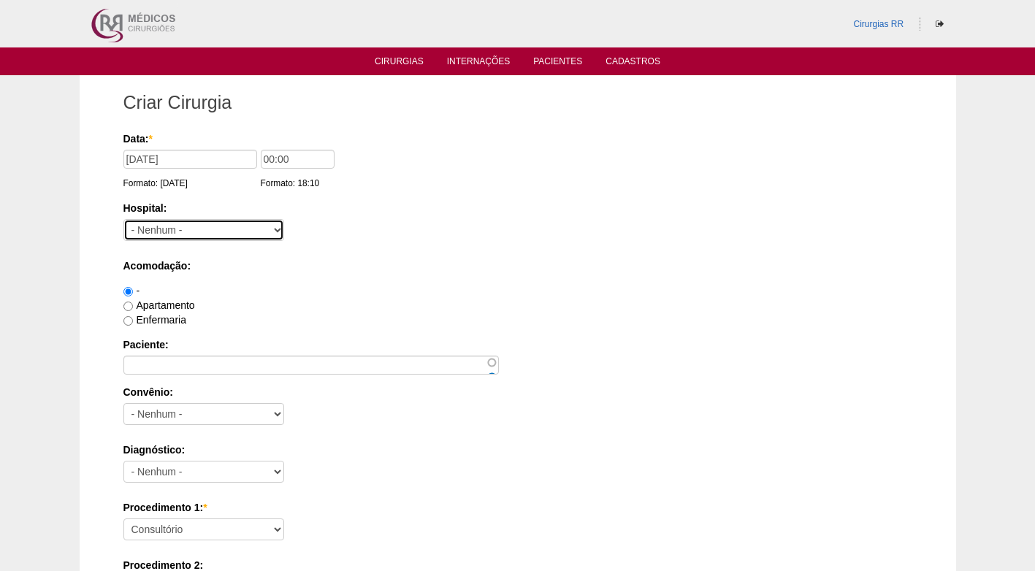
click at [200, 228] on select "- Nenhum - 9 de Julho Albert Einstein Alvorada América Assunção Bartira Benefic…" at bounding box center [203, 230] width 161 height 22
select select "56"
click at [123, 219] on select "- Nenhum - 9 de Julho Albert Einstein Alvorada América Assunção Bartira Benefic…" at bounding box center [203, 230] width 161 height 22
drag, startPoint x: 304, startPoint y: 159, endPoint x: 254, endPoint y: 159, distance: 50.4
click at [254, 146] on div "Data: * 11/09/2025 Formato: 18/08/2025 00:00 Formato: 18:10" at bounding box center [515, 139] width 784 height 15
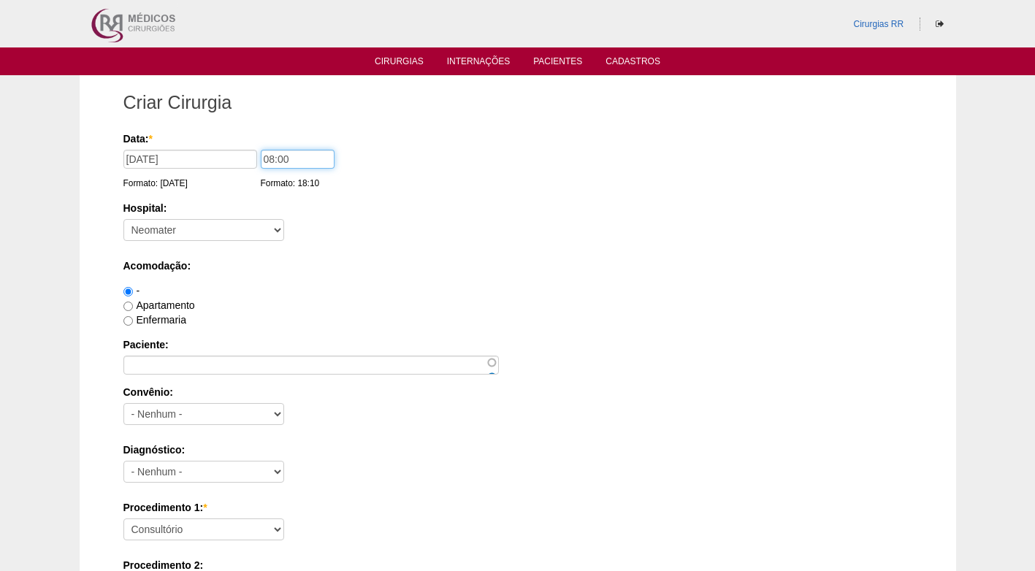
type input "08:00"
click at [413, 220] on div "Hospital: - Nenhum - 9 de Julho Albert Einstein Alvorada América Assunção Barti…" at bounding box center [517, 224] width 789 height 47
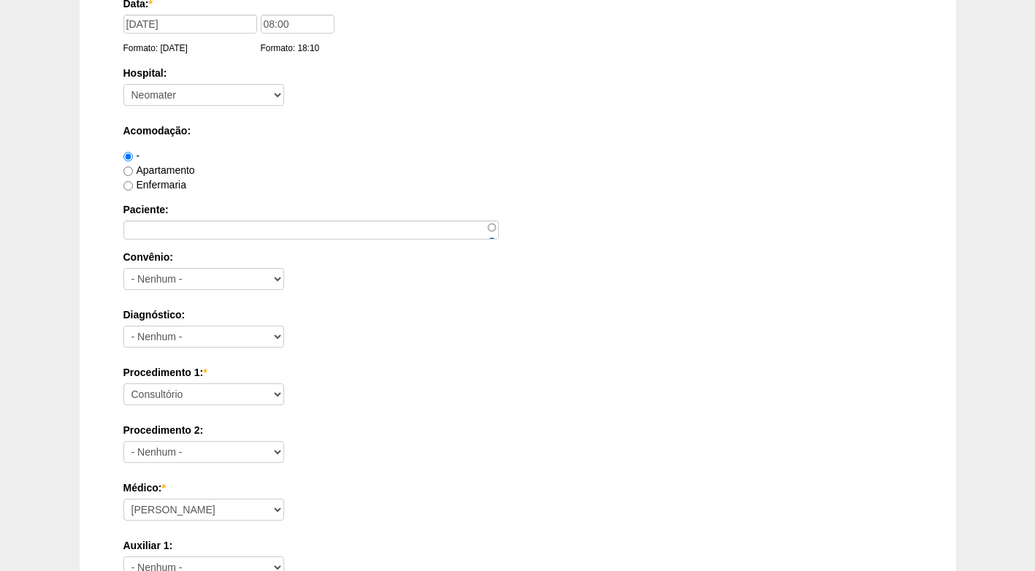
scroll to position [146, 0]
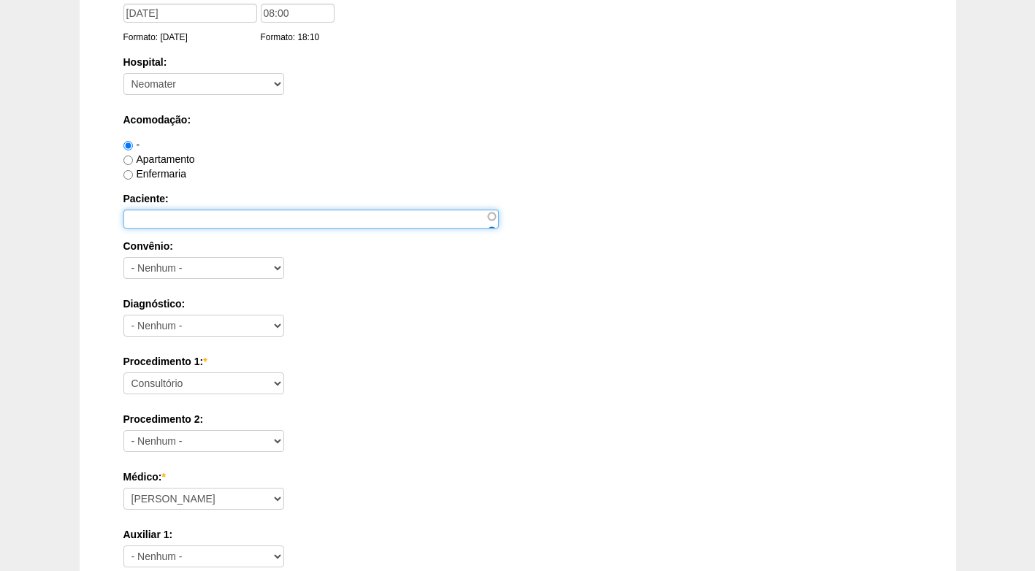
click at [178, 222] on input "Paciente:" at bounding box center [311, 219] width 376 height 19
paste input "Alexandre Moscatelli"
type input "Alexandre Moscatelli"
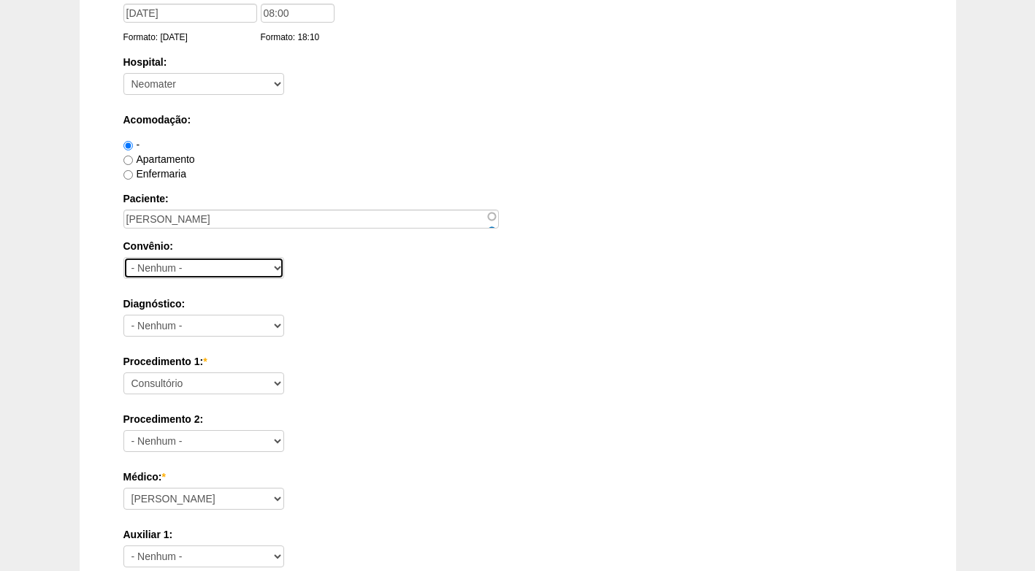
click at [226, 275] on select "- Nenhum - Abet Afresp Allianz Amil Blue Life Caasp Cabesp Caixa de Pensões Car…" at bounding box center [203, 268] width 161 height 22
click at [407, 284] on div "Convênio: - Nenhum - Abet Afresp Allianz Amil Blue Life Caasp Cabesp Caixa de P…" at bounding box center [517, 262] width 789 height 47
click at [207, 268] on select "- Nenhum - Abet Afresp Allianz Amil Blue Life Caasp Cabesp Caixa de Pensões Car…" at bounding box center [203, 268] width 161 height 22
select select "9803"
click at [123, 257] on select "- Nenhum - Abet Afresp Allianz Amil Blue Life Caasp Cabesp Caixa de Pensões Car…" at bounding box center [203, 268] width 161 height 22
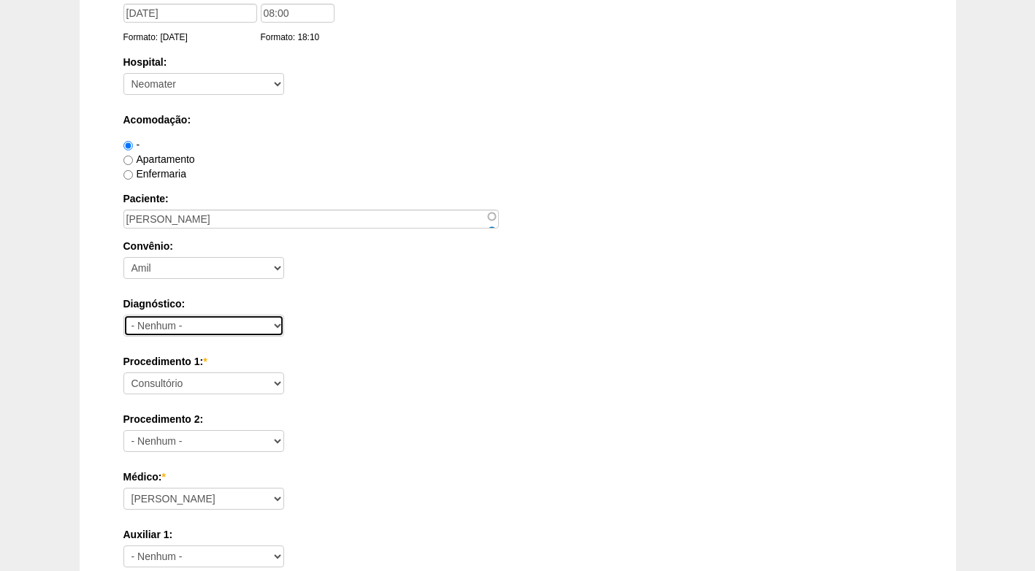
click at [194, 332] on select "- Nenhum - Abdome Agudo Abscesso Hepático Abscesso Perianal Abscesso Peritoneal…" at bounding box center [203, 326] width 161 height 22
click at [422, 343] on div "Diagnóstico: - Nenhum - Abdome Agudo Abscesso Hepático Abscesso Perianal Absces…" at bounding box center [517, 320] width 789 height 47
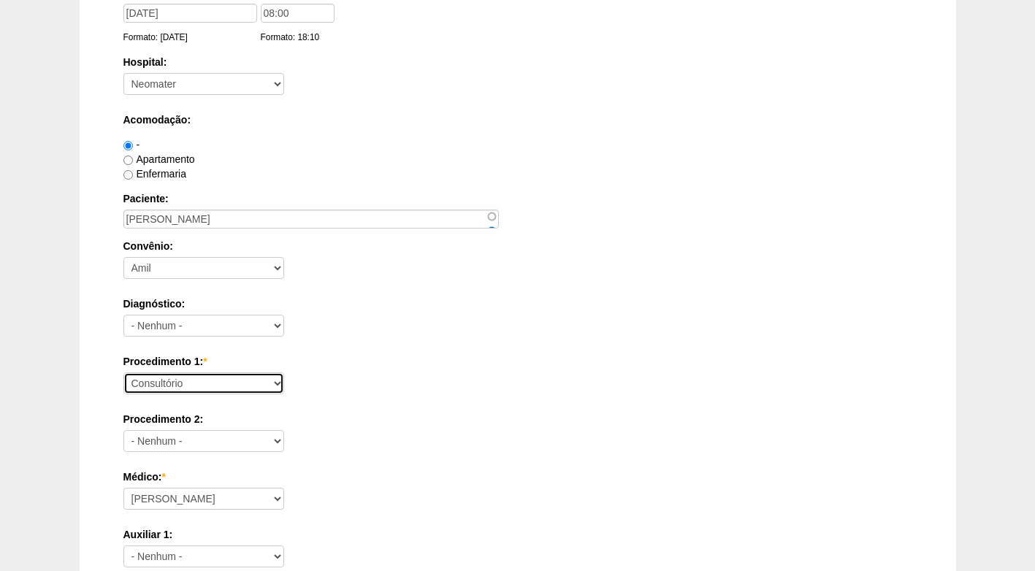
click at [241, 383] on select "Consultório Abscesso Hepático - Drenagem Abscesso perianal Amputação Abdômino P…" at bounding box center [203, 384] width 161 height 22
select select "3735"
click at [123, 373] on select "Consultório Abscesso Hepático - Drenagem Abscesso perianal Amputação Abdômino P…" at bounding box center [203, 384] width 161 height 22
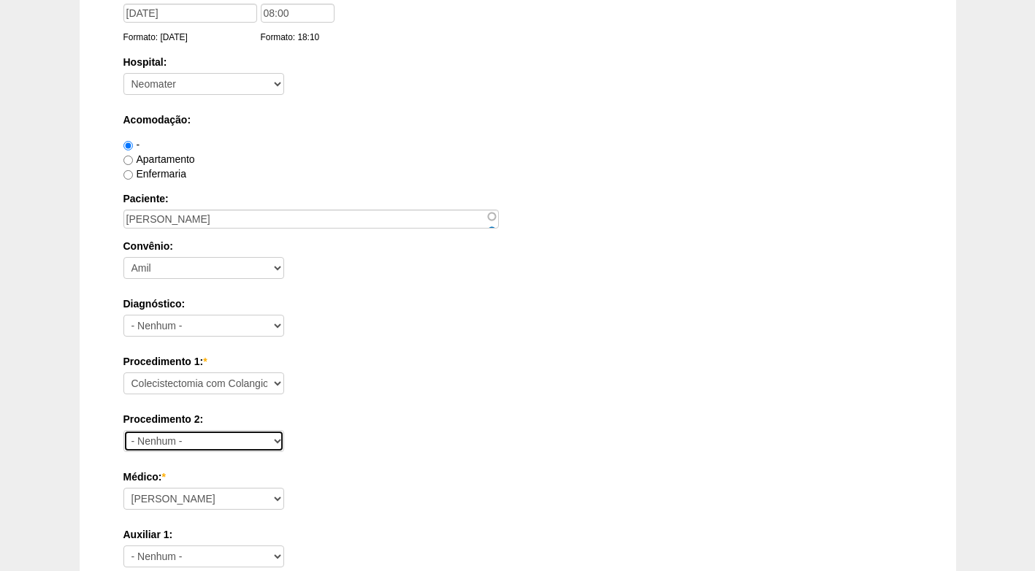
click at [195, 432] on select "- Nenhum - Consultório Abscesso Hepático - Drenagem Abscesso perianal Amputação…" at bounding box center [203, 441] width 161 height 22
select select "3740"
click at [123, 430] on select "- Nenhum - Consultório Abscesso Hepático - Drenagem Abscesso perianal Amputação…" at bounding box center [203, 441] width 161 height 22
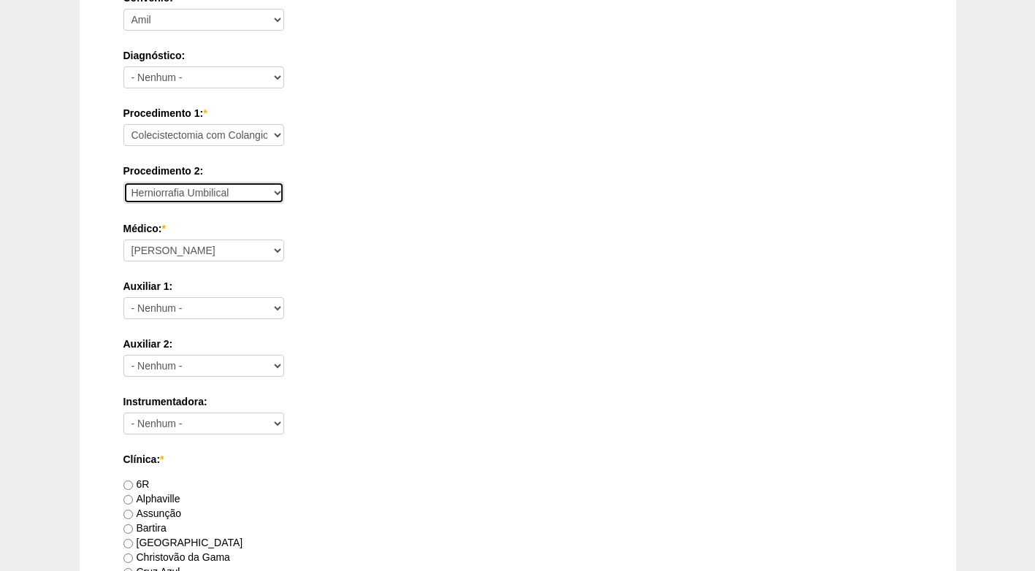
scroll to position [438, 0]
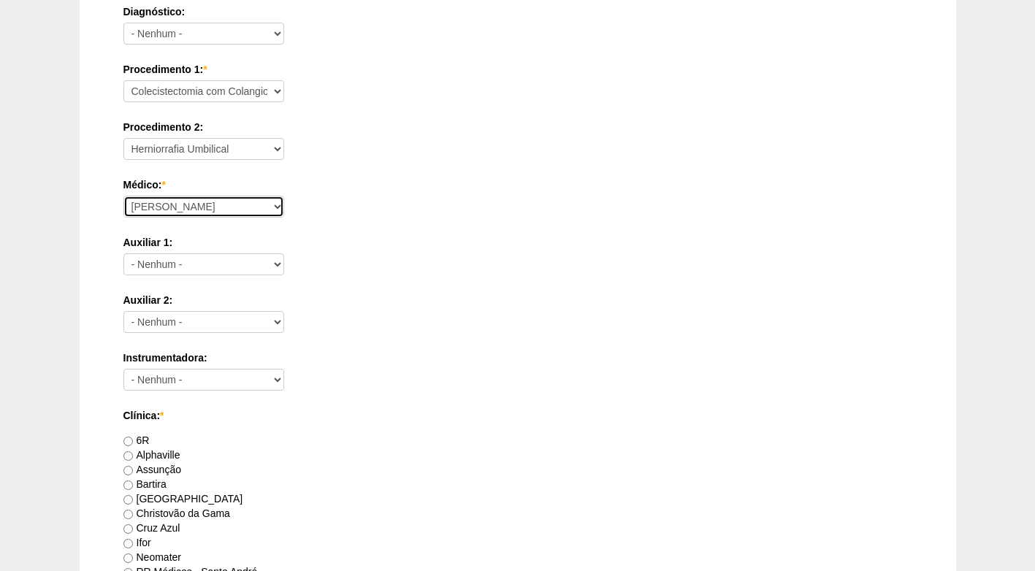
click at [198, 207] on select "Ana Paula Bruno Felipe Rossi Geraldo Igor Benevides Isabella Juliana Luiz Guilh…" at bounding box center [203, 207] width 161 height 22
select select "24"
click at [123, 196] on select "Ana Paula Bruno Felipe Rossi Geraldo Igor Benevides Isabella Juliana Luiz Guilh…" at bounding box center [203, 207] width 161 height 22
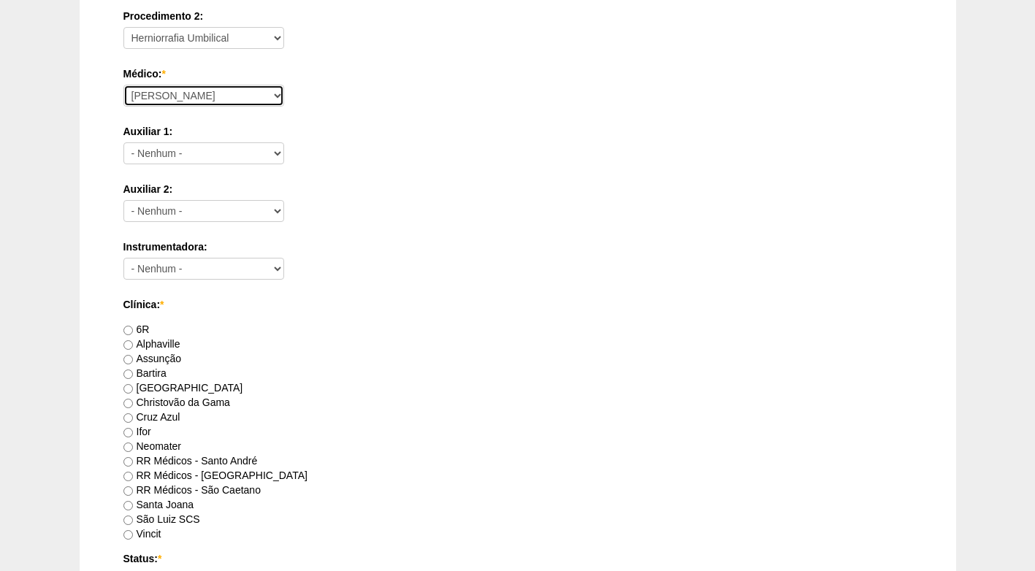
scroll to position [584, 0]
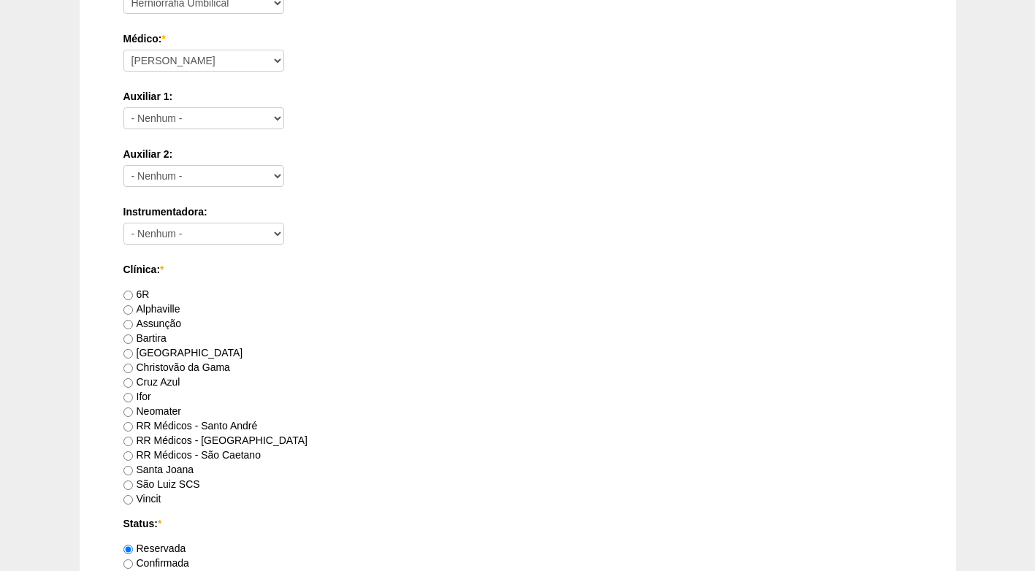
click at [153, 348] on label "[GEOGRAPHIC_DATA]" at bounding box center [183, 353] width 120 height 12
click at [133, 349] on input "Brasil" at bounding box center [127, 353] width 9 height 9
radio input "true"
click at [164, 413] on label "Neomater" at bounding box center [152, 411] width 58 height 12
click at [133, 413] on input "Neomater" at bounding box center [127, 412] width 9 height 9
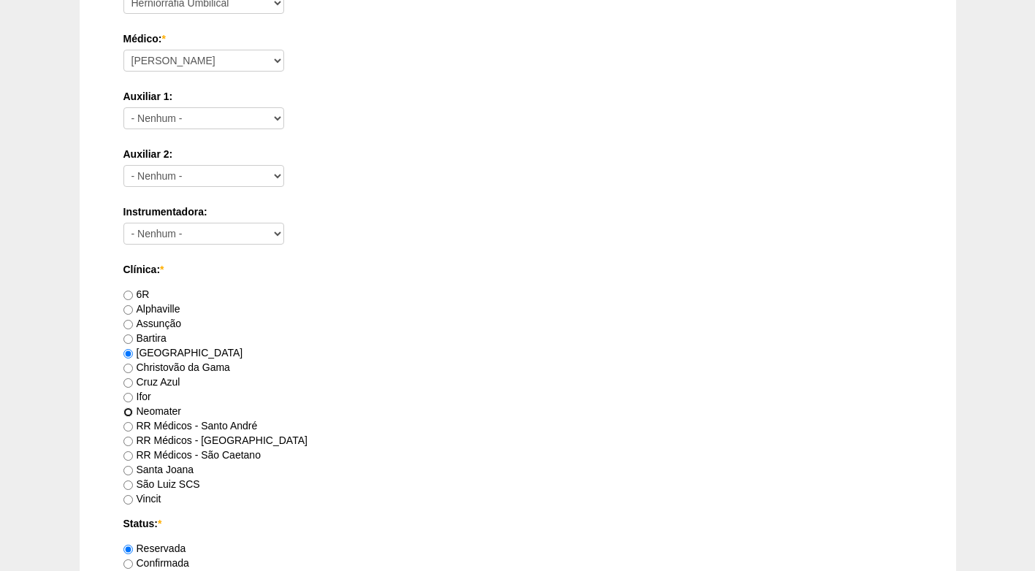
radio input "true"
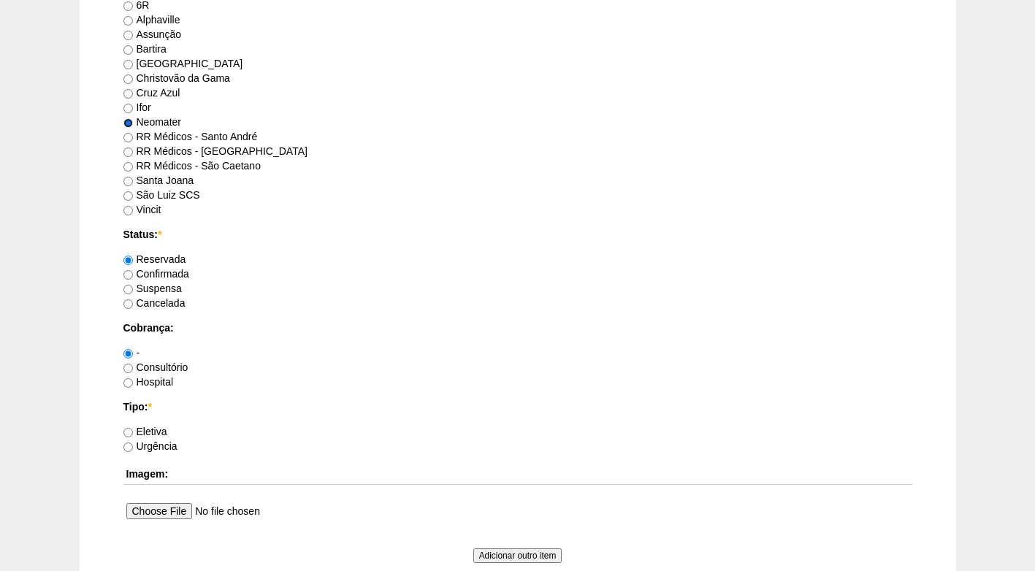
scroll to position [877, 0]
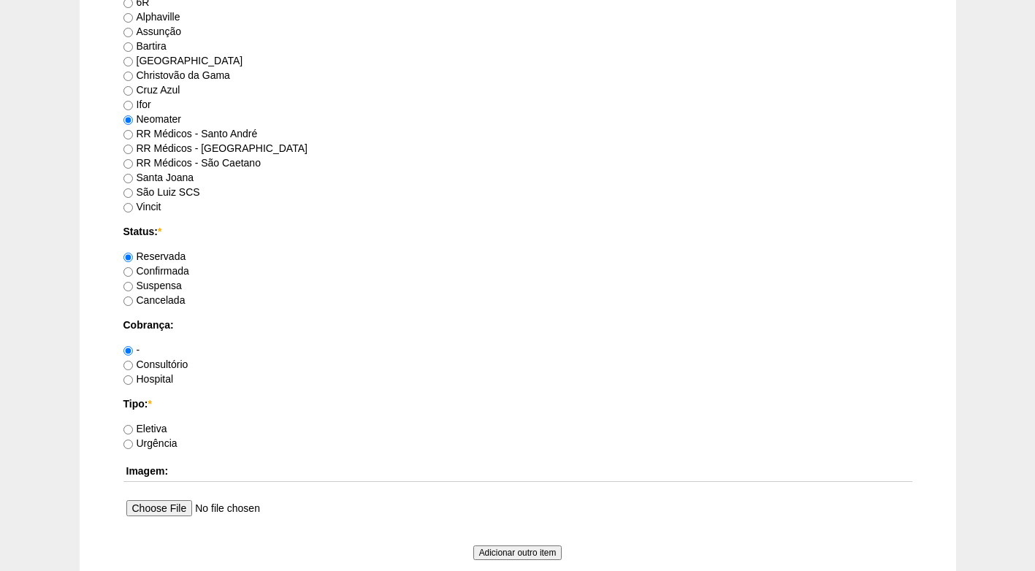
click at [165, 271] on label "Confirmada" at bounding box center [156, 271] width 66 height 12
click at [133, 271] on input "Confirmada" at bounding box center [127, 271] width 9 height 9
radio input "true"
click at [165, 381] on label "Hospital" at bounding box center [148, 379] width 50 height 12
click at [133, 381] on input "Hospital" at bounding box center [127, 380] width 9 height 9
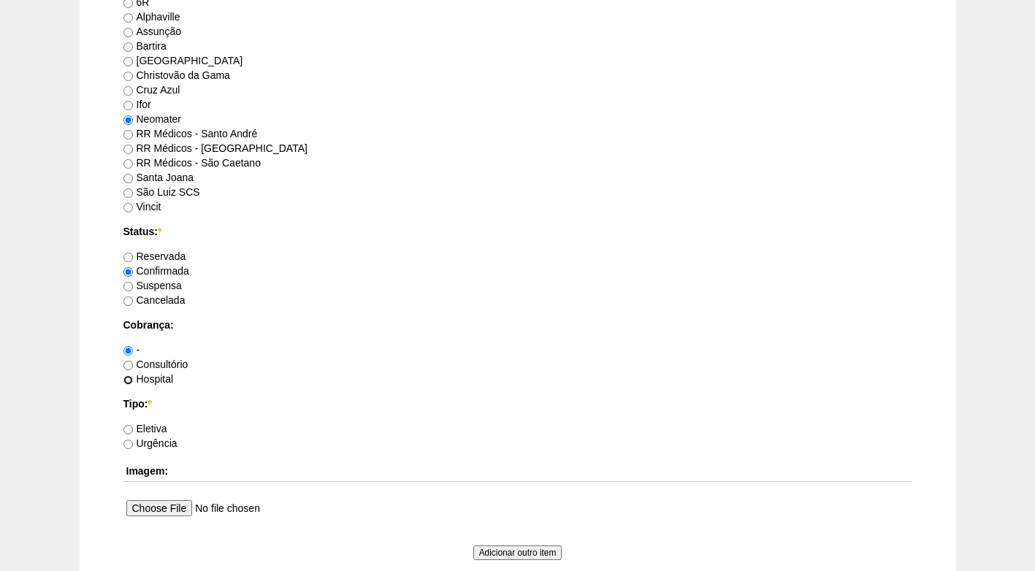
radio input "true"
click at [155, 429] on label "Eletiva" at bounding box center [145, 429] width 44 height 12
click at [133, 429] on input "Eletiva" at bounding box center [127, 429] width 9 height 9
radio input "true"
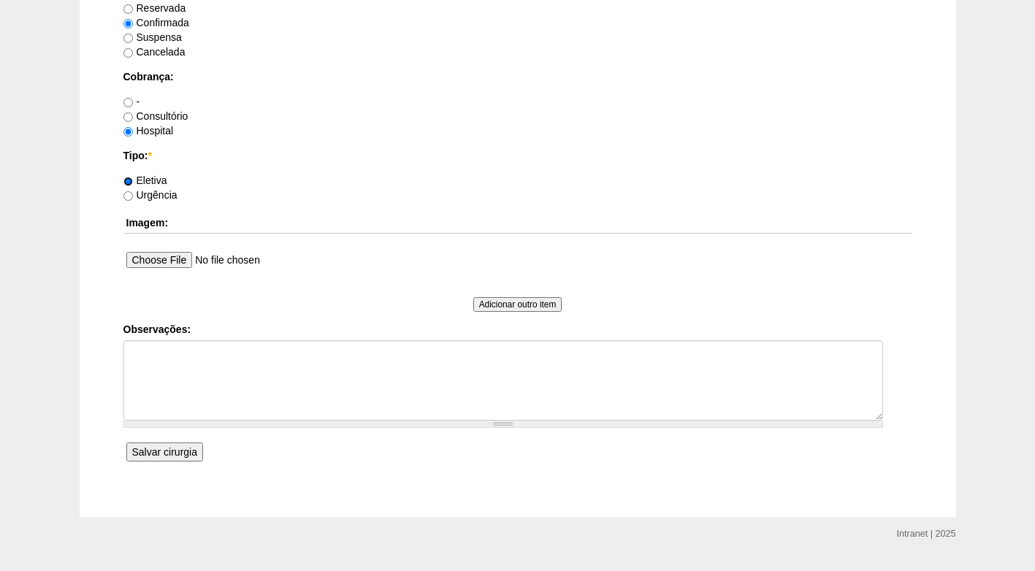
scroll to position [1159, 0]
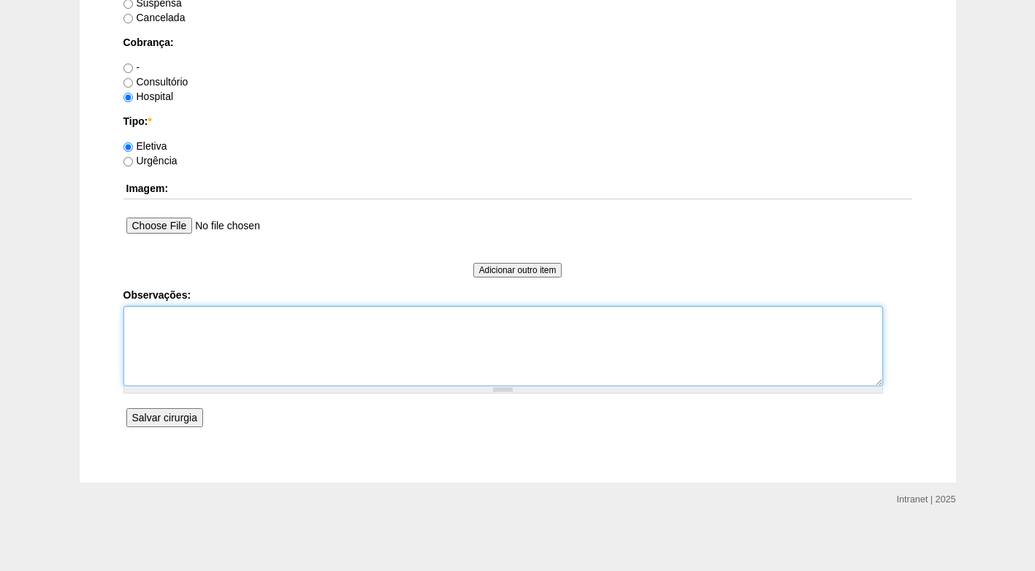
click at [229, 321] on textarea "Observações:" at bounding box center [503, 346] width 760 height 80
type textarea "f"
click at [169, 315] on textarea "FATUARDO CONSULTÓRIO DATA A CONFIRNMAR COM O DR. -em 18/08" at bounding box center [503, 346] width 760 height 80
click at [161, 315] on textarea "FATUARADO CONSULTÓRIO DATA A CONFIRNMAR COM O DR. -em 18/08" at bounding box center [503, 346] width 760 height 80
click at [207, 319] on textarea "FATURADO CONSULTÓRIO DATA A CONFIRNMAR COM O DR. -em 18/08" at bounding box center [503, 346] width 760 height 80
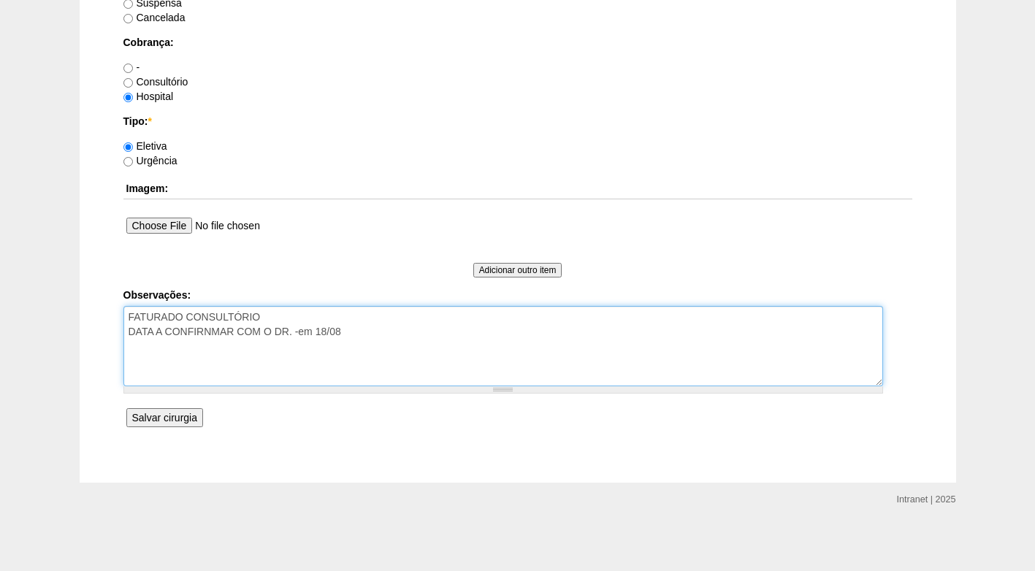
click at [270, 316] on textarea "FATURADO CONSULTÓRIO DATA A CONFIRNMAR COM O DR. -em 18/08" at bounding box center [503, 346] width 760 height 80
drag, startPoint x: 270, startPoint y: 316, endPoint x: 188, endPoint y: 316, distance: 82.6
click at [188, 316] on textarea "FATURADO CONSULTÓRIO DATA A CONFIRNMAR COM O DR. -em 18/08" at bounding box center [503, 346] width 760 height 80
click at [155, 335] on textarea "FATURADO HOSPITAL DATA A CONFIRNMAR COM O DR. -em 18/08" at bounding box center [503, 346] width 760 height 80
type textarea "FATURADO HOSPITAL DATA A CONFIRNMAR COM O DR. -em 18/08"
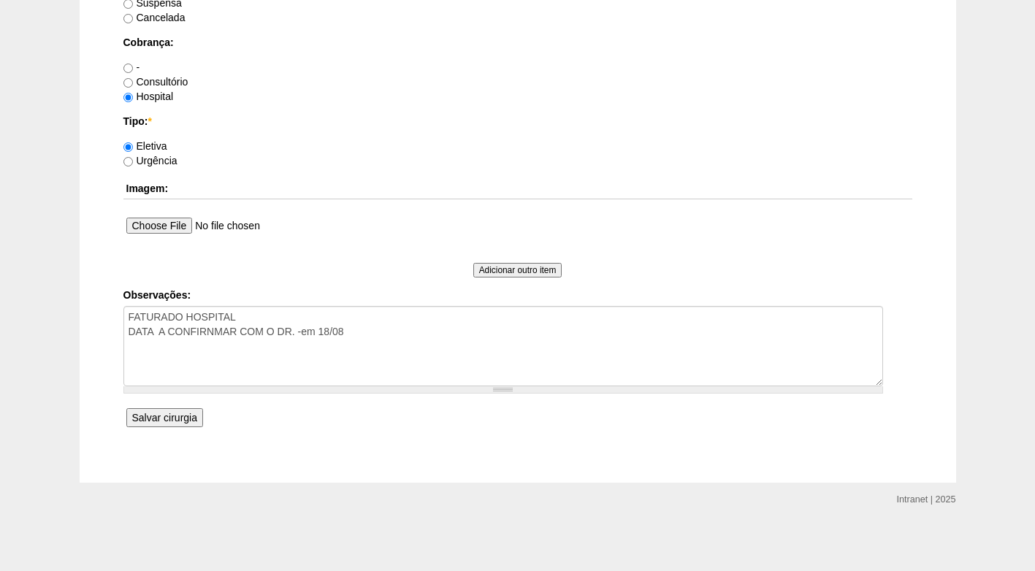
click at [172, 424] on input "Salvar cirurgia" at bounding box center [164, 417] width 77 height 19
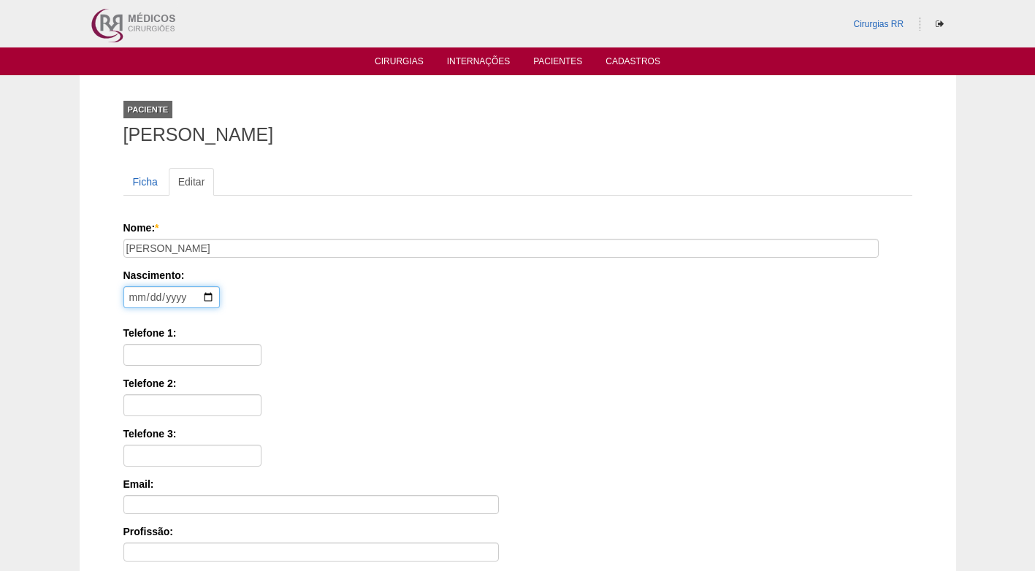
click at [134, 294] on input "date" at bounding box center [171, 297] width 96 height 22
type input "1974-08-06"
click at [160, 356] on input "Telefone 1:" at bounding box center [192, 355] width 138 height 22
type input "1194513-6228"
click at [267, 348] on div "Telefone 1: 1194513-6228" at bounding box center [517, 346] width 789 height 40
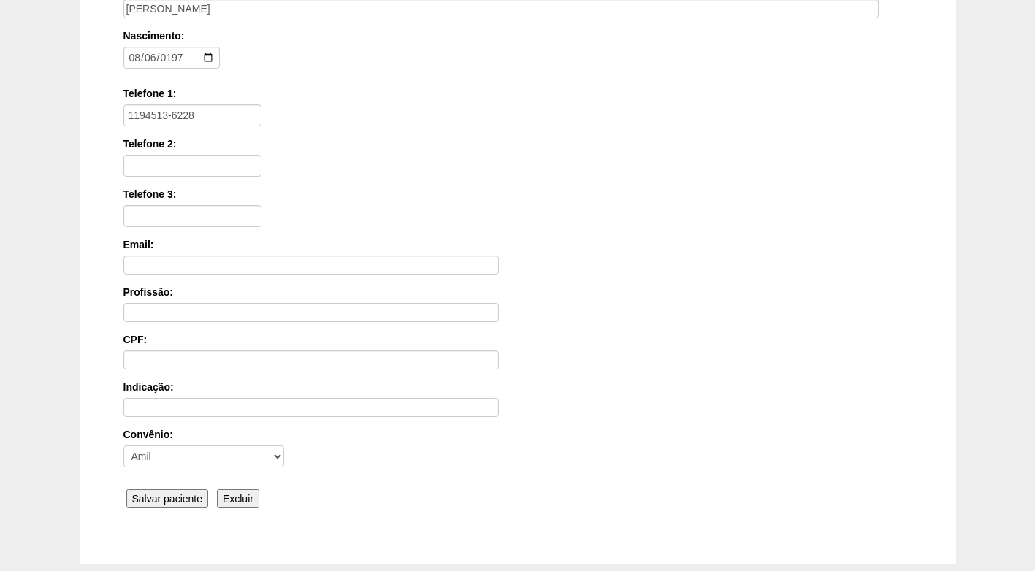
scroll to position [292, 0]
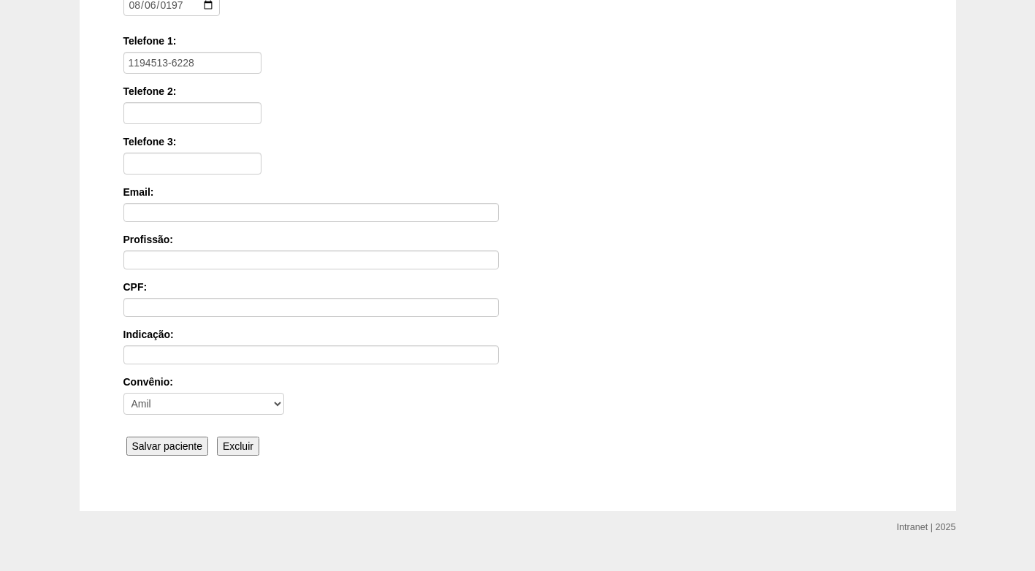
click at [179, 446] on input "Salvar paciente" at bounding box center [167, 446] width 83 height 19
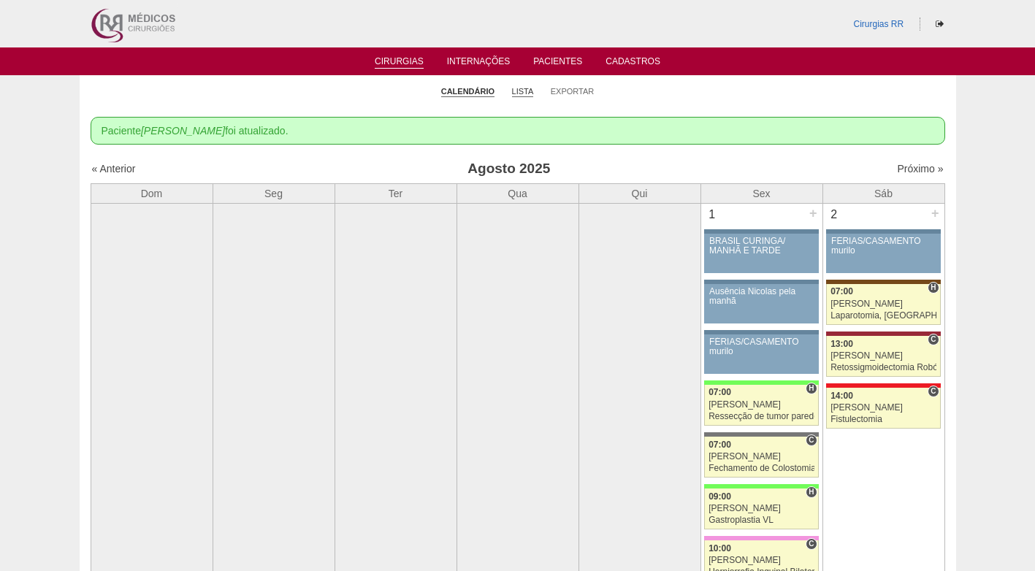
click at [527, 91] on link "Lista" at bounding box center [523, 91] width 22 height 11
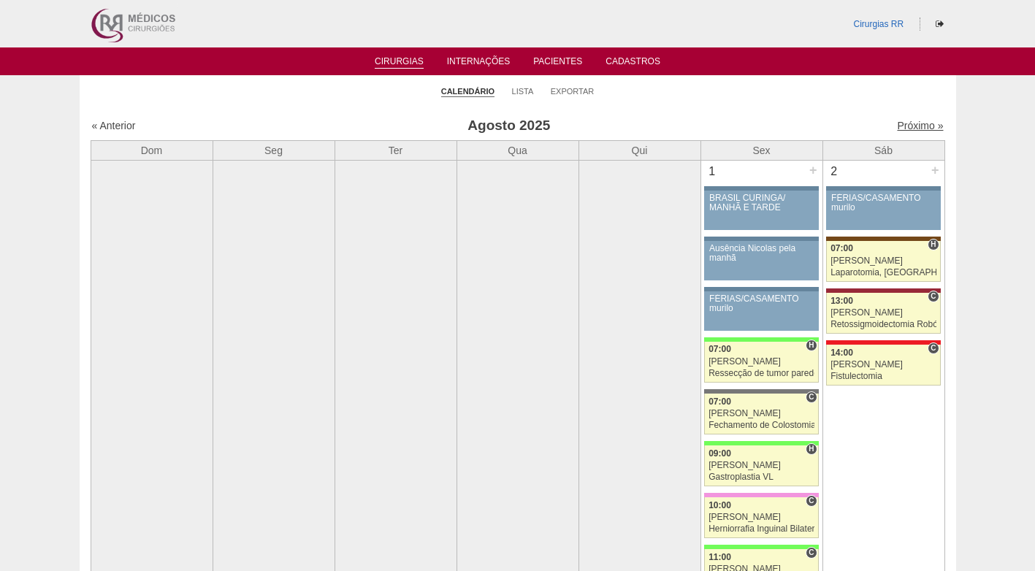
click at [920, 126] on link "Próximo »" at bounding box center [920, 126] width 46 height 12
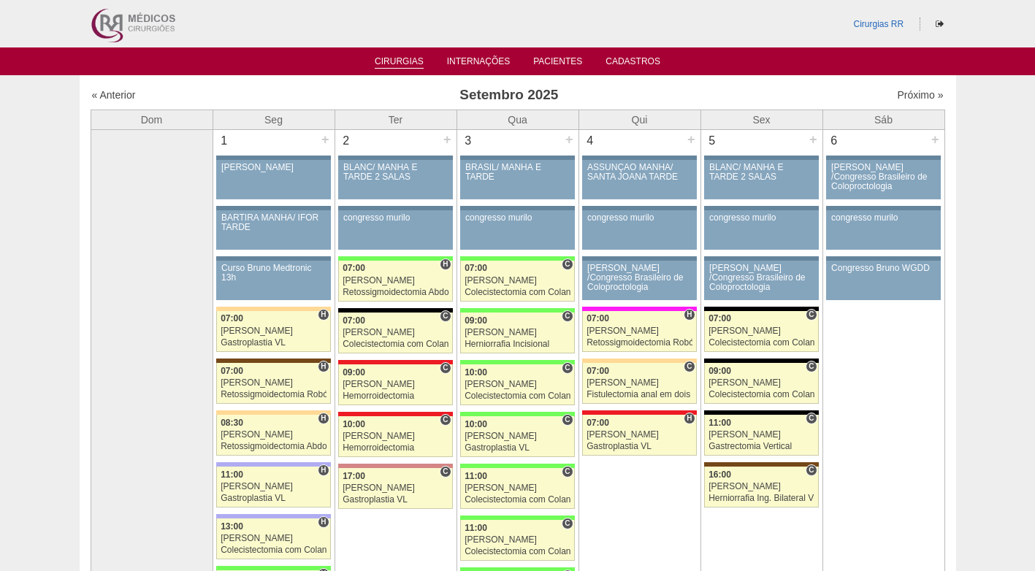
click at [400, 59] on link "Cirurgias" at bounding box center [399, 62] width 49 height 12
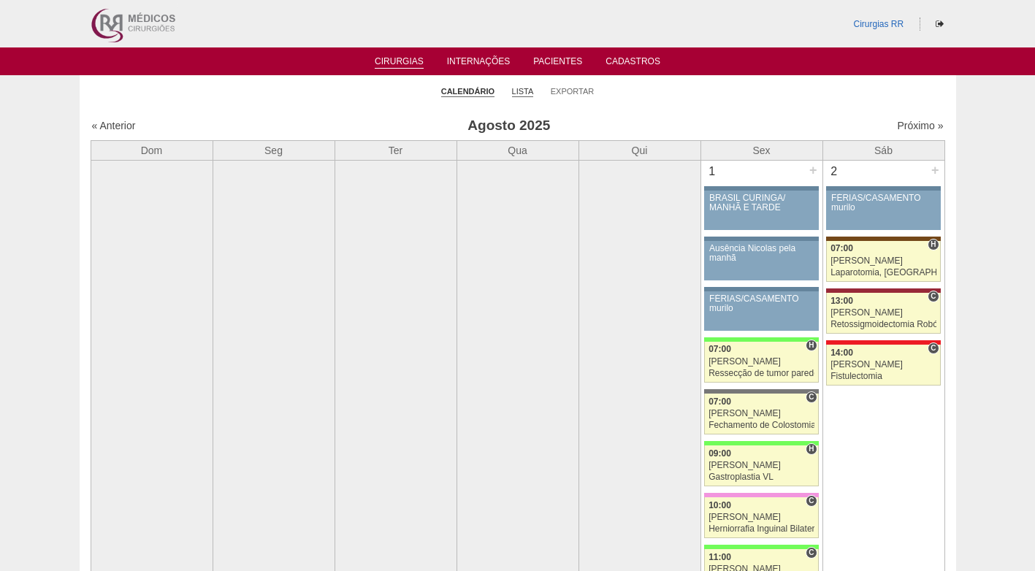
click at [519, 94] on link "Lista" at bounding box center [523, 91] width 22 height 11
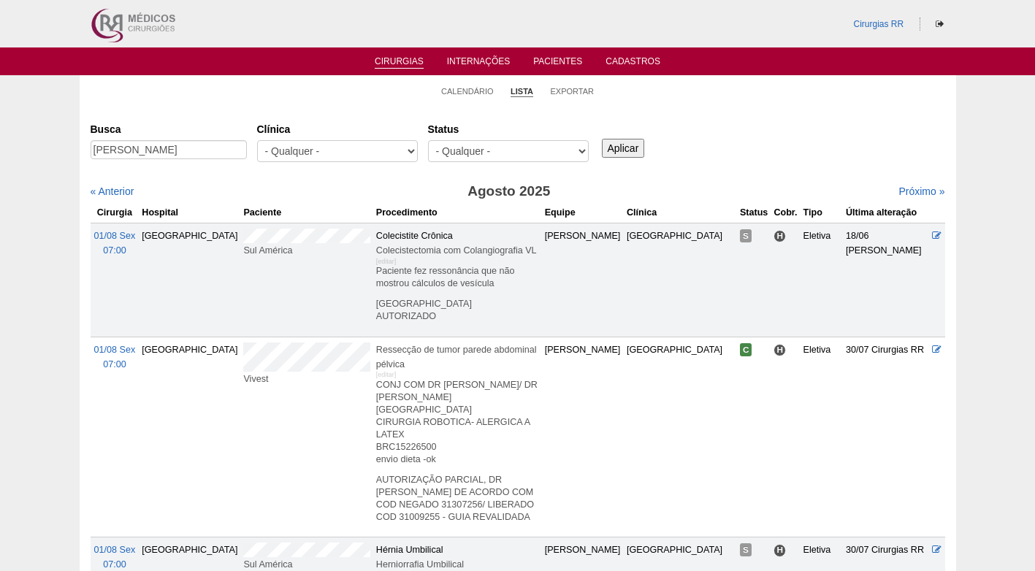
type input "[PERSON_NAME]"
click at [624, 146] on input "Aplicar" at bounding box center [623, 148] width 43 height 19
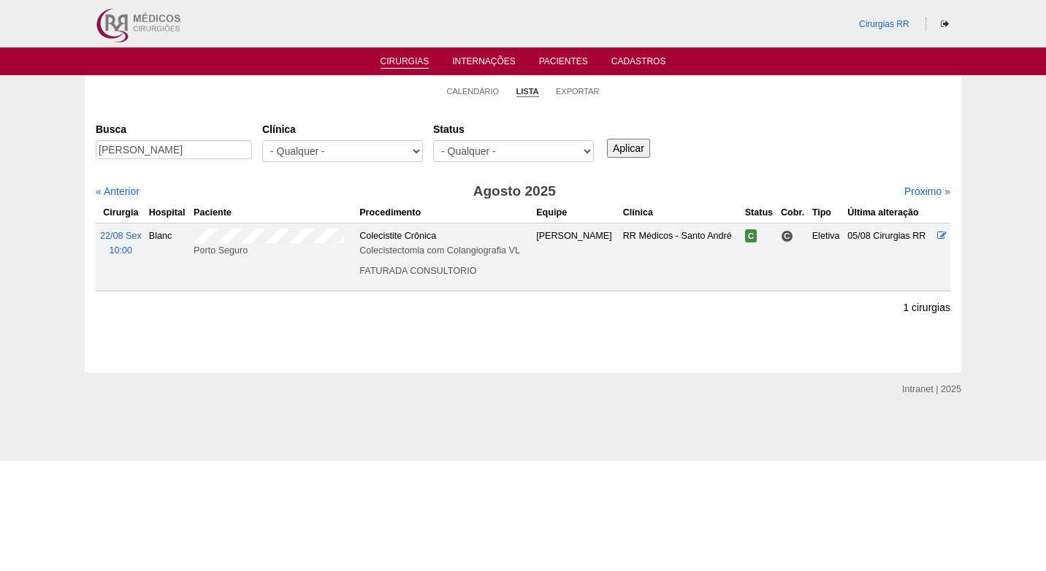
click at [737, 149] on div "Busca [PERSON_NAME] [GEOGRAPHIC_DATA] - Qualquer - 6R Alphaville Assunção Barti…" at bounding box center [523, 143] width 855 height 53
click at [463, 91] on link "Calendário" at bounding box center [473, 91] width 53 height 11
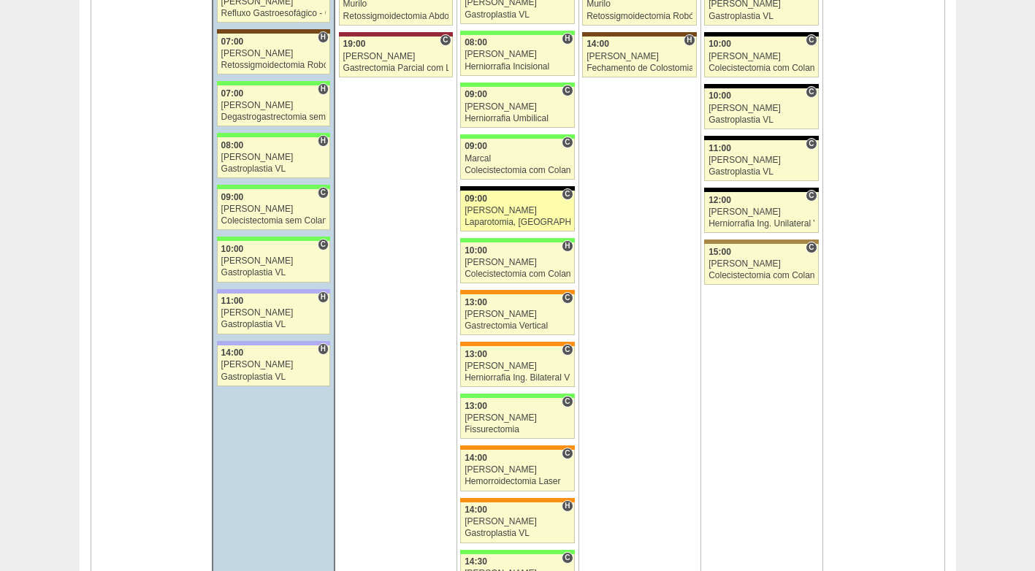
scroll to position [2630, 0]
